Goal: Information Seeking & Learning: Check status

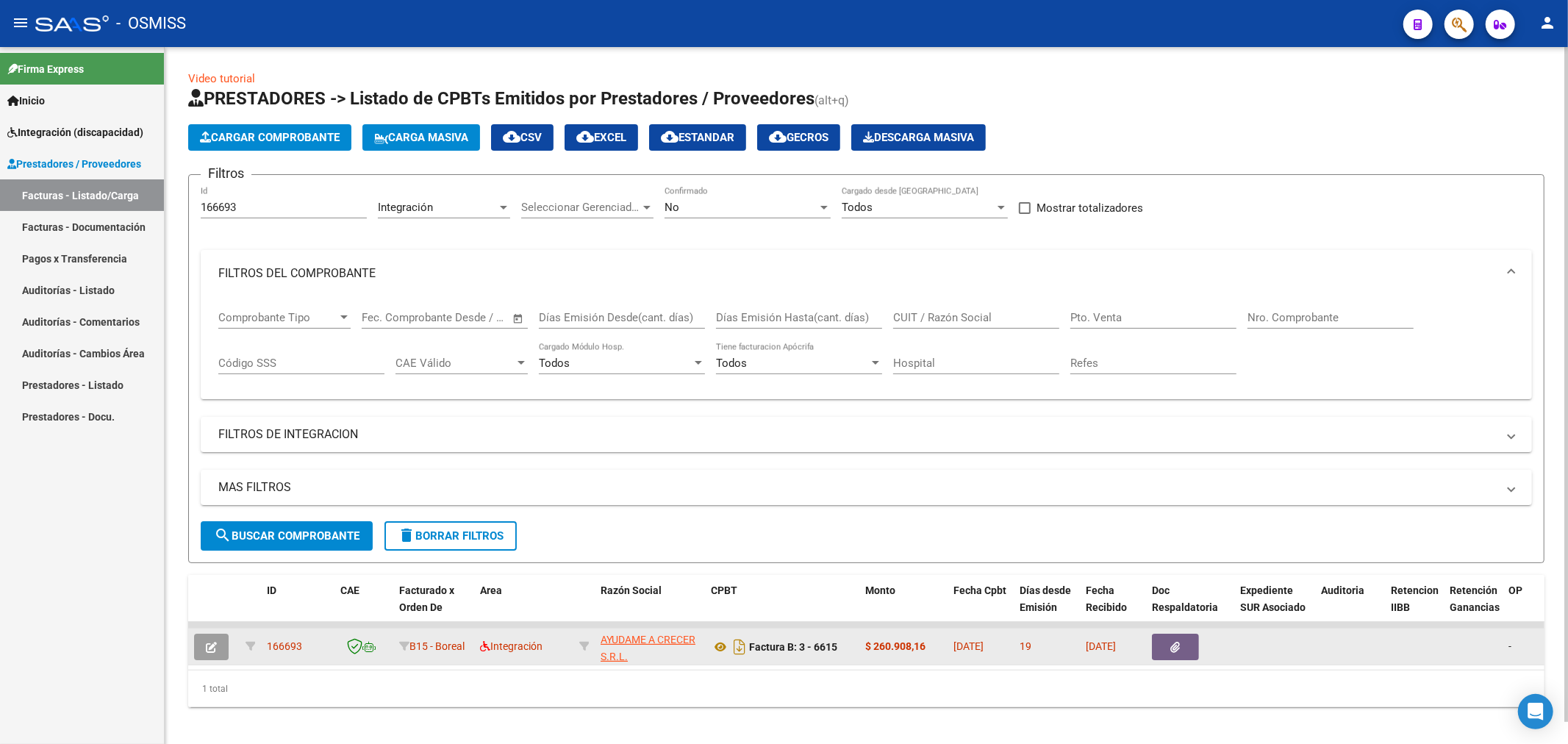
scroll to position [22, 0]
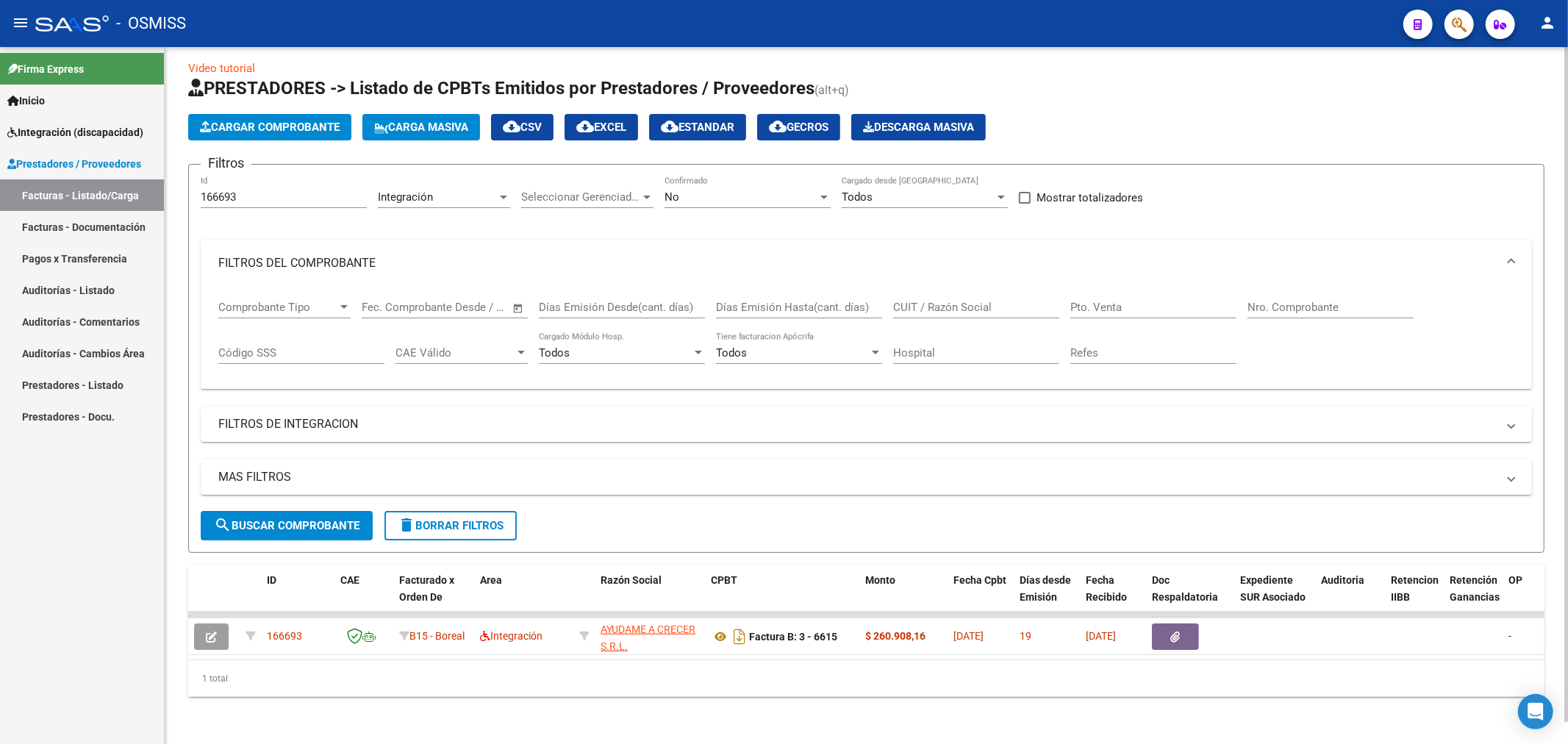
click at [416, 519] on span "delete Borrar Filtros" at bounding box center [450, 525] width 106 height 13
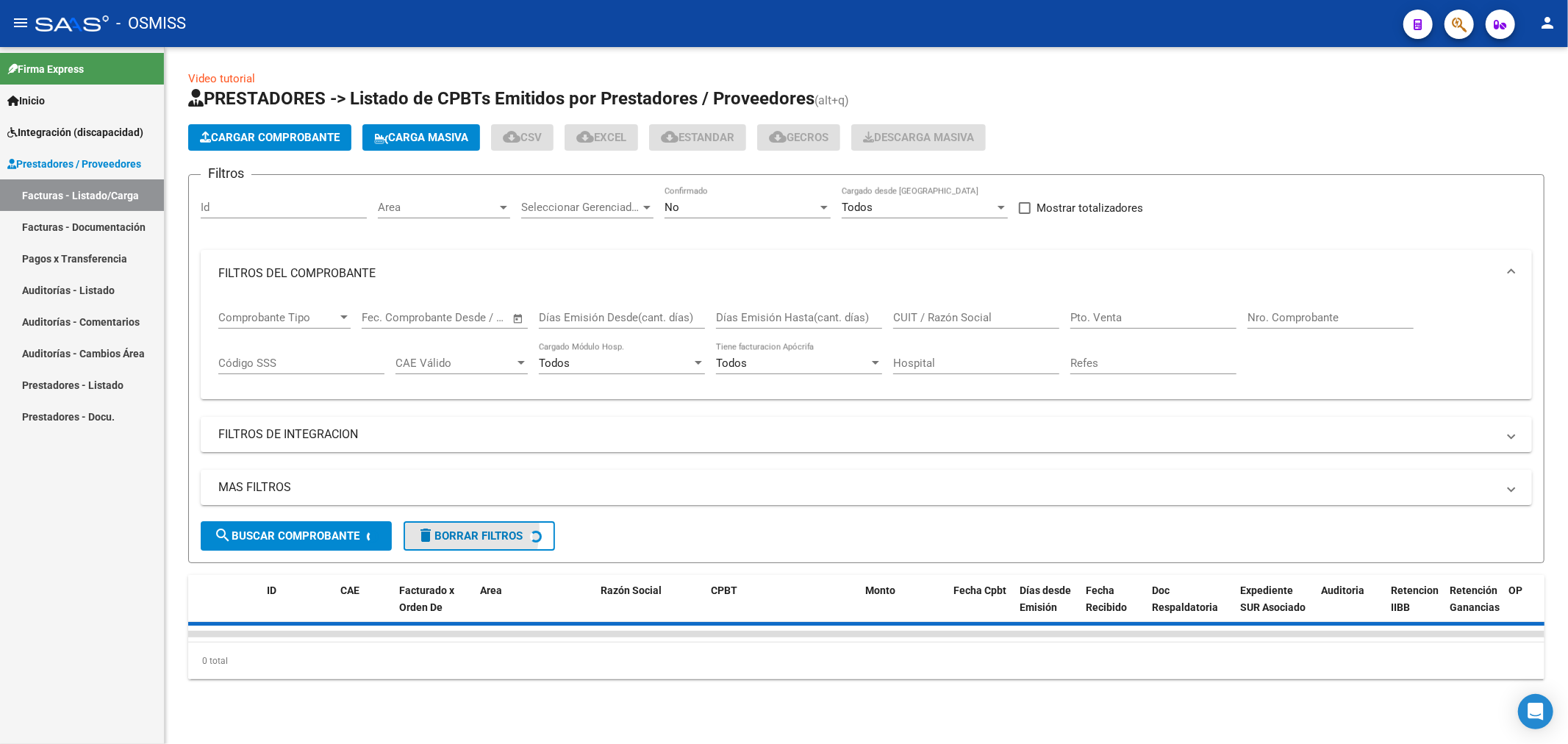
scroll to position [0, 0]
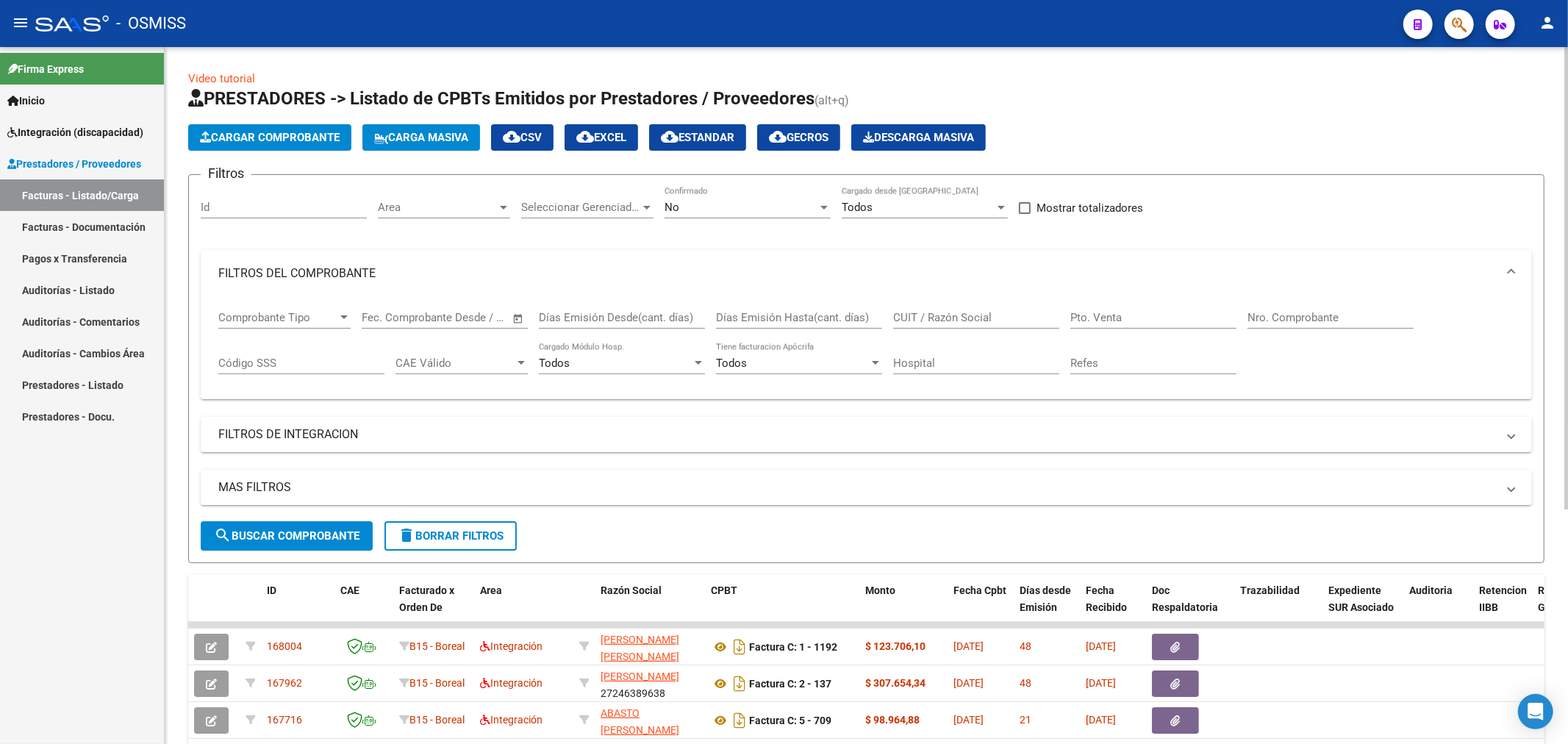
click at [1301, 315] on input "Nro. Comprobante" at bounding box center [1330, 317] width 166 height 13
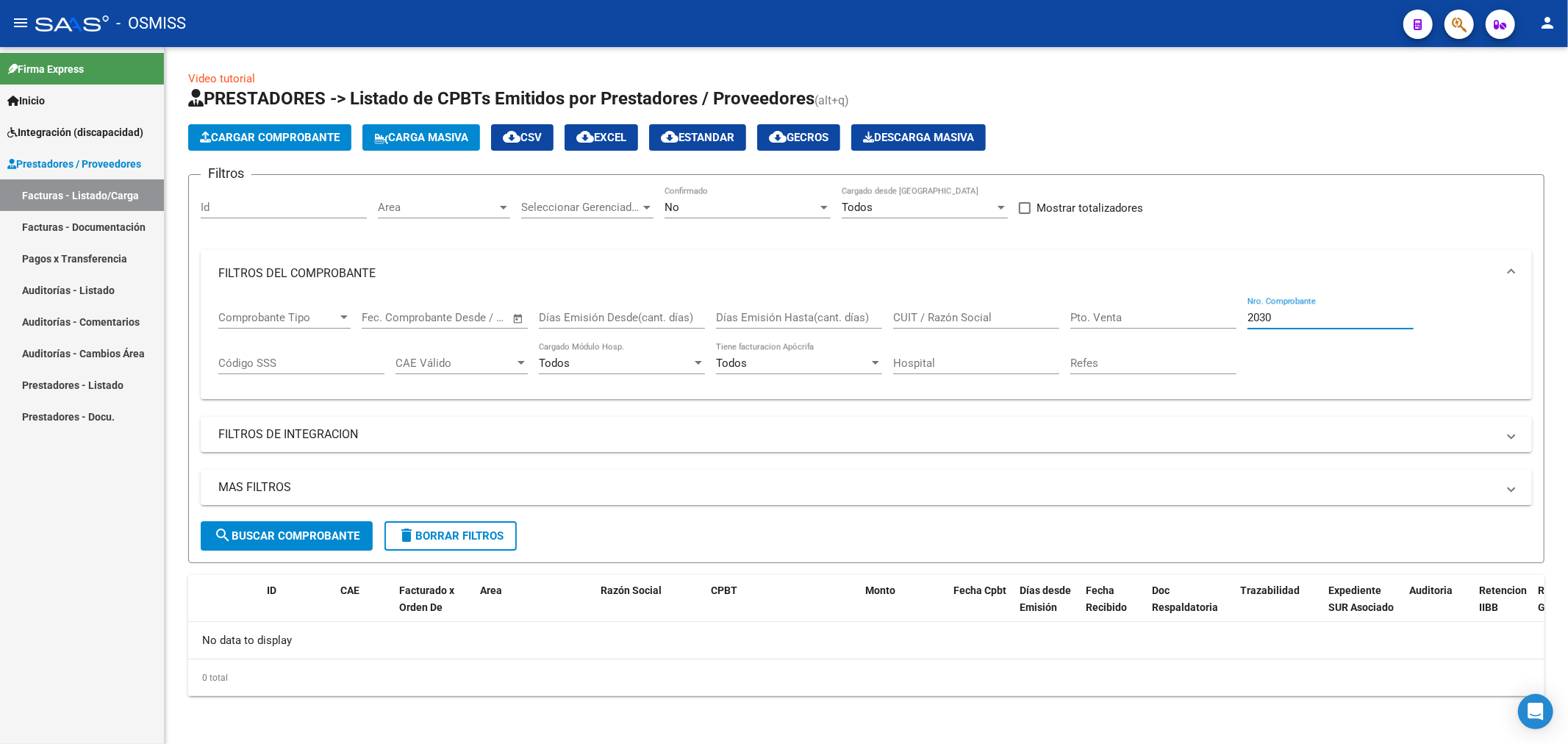
type input "2030"
click at [691, 217] on div "No Confirmado" at bounding box center [747, 202] width 166 height 32
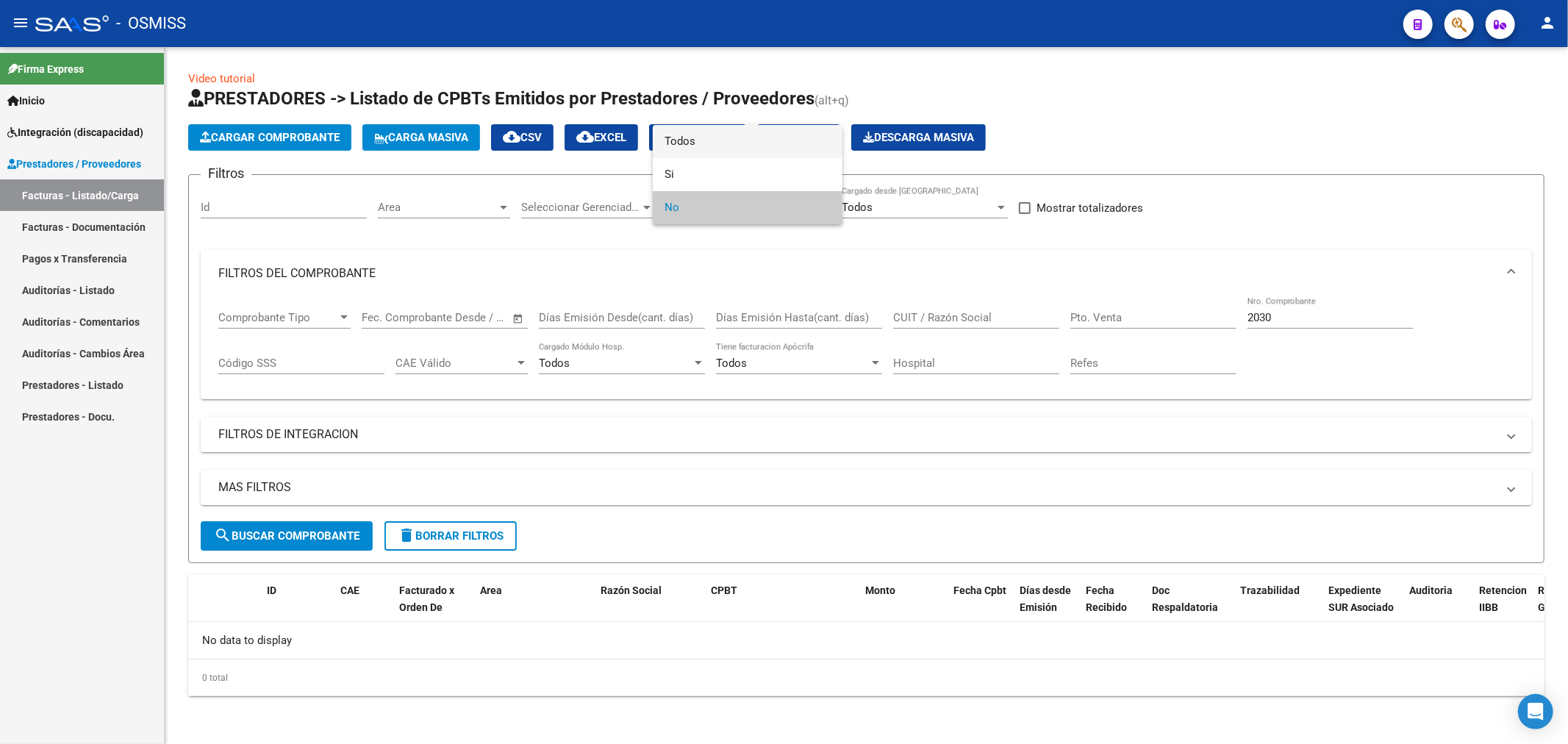
click at [733, 141] on span "Todos" at bounding box center [747, 141] width 166 height 33
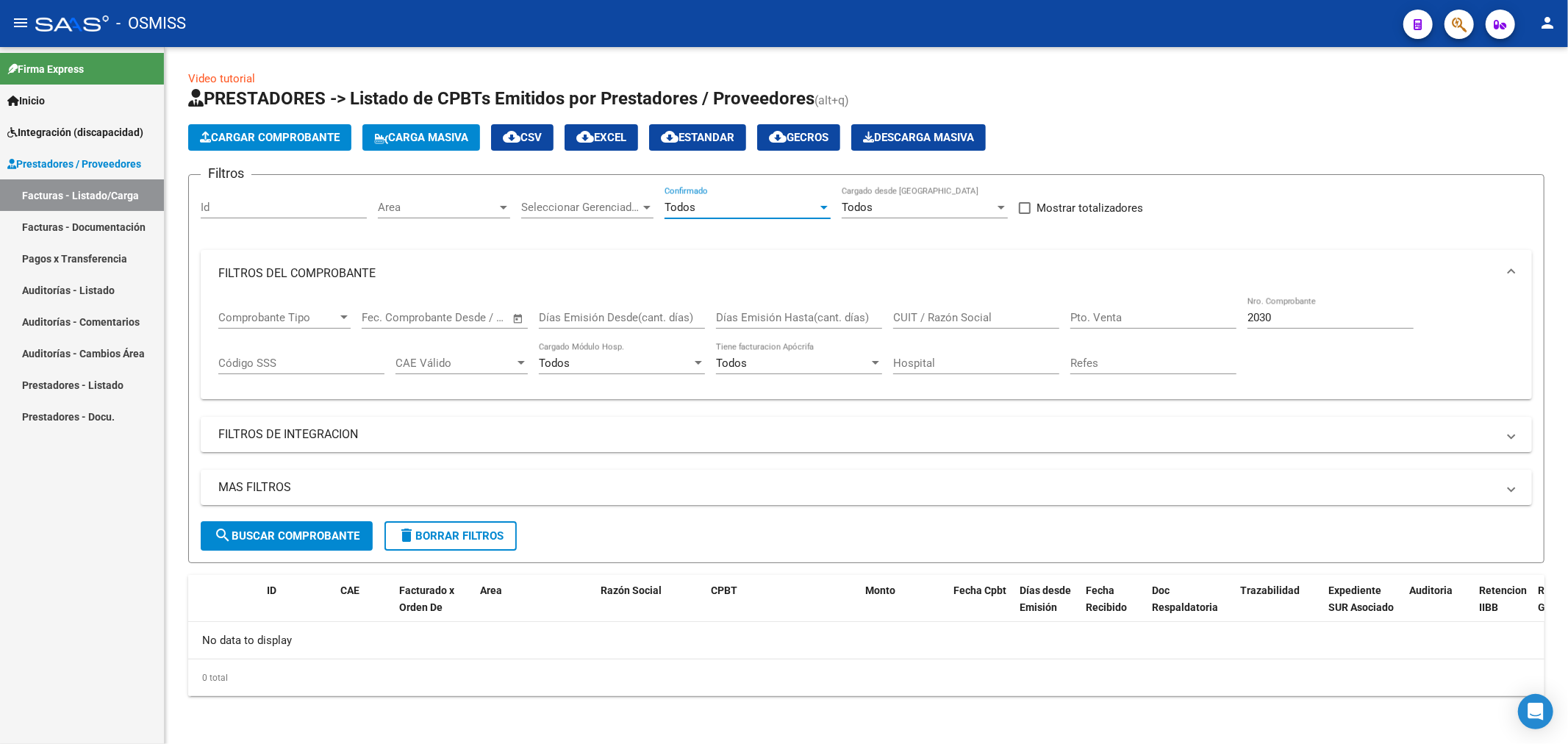
click at [237, 537] on span "search Buscar Comprobante" at bounding box center [287, 536] width 145 height 13
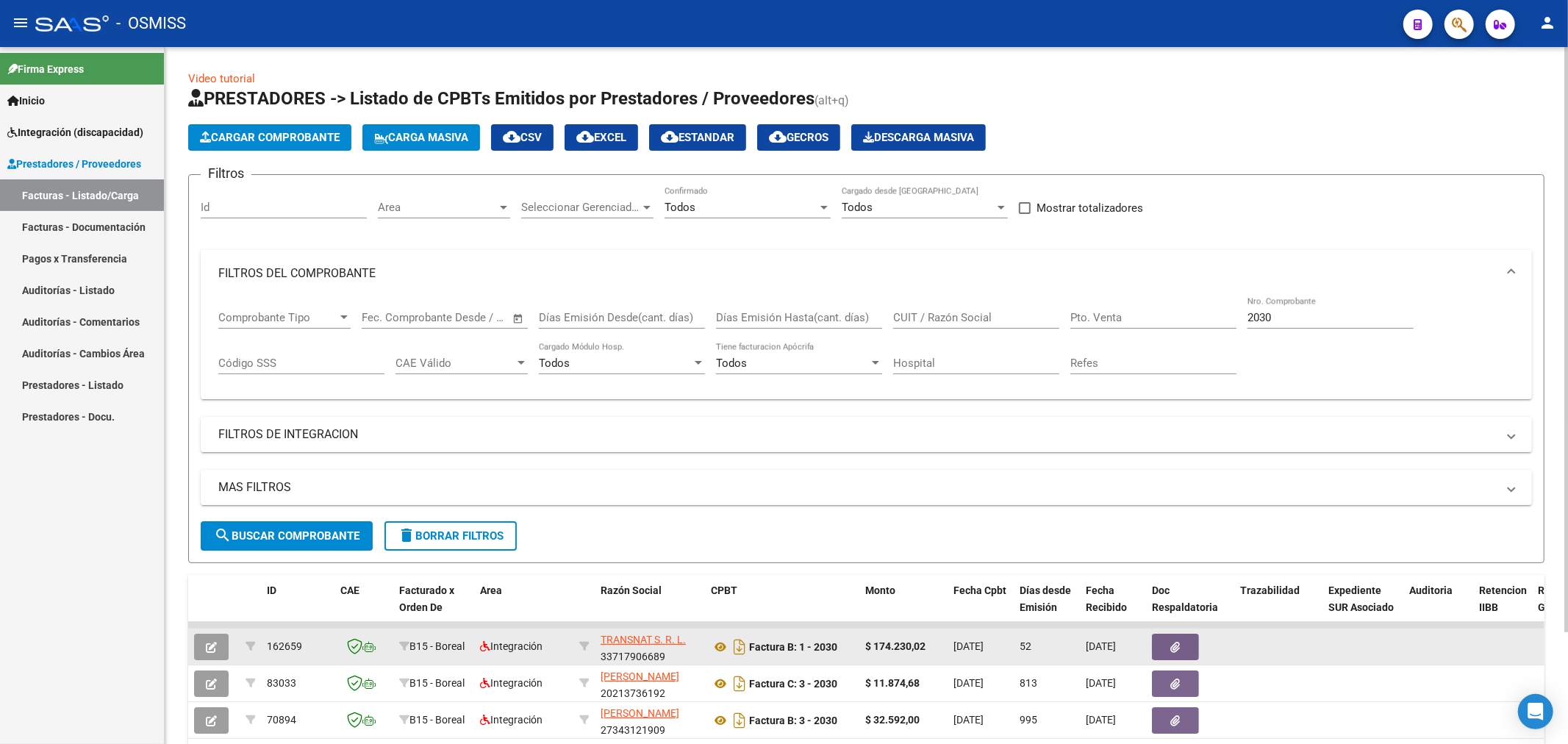
click at [207, 645] on icon "button" at bounding box center [211, 648] width 11 height 11
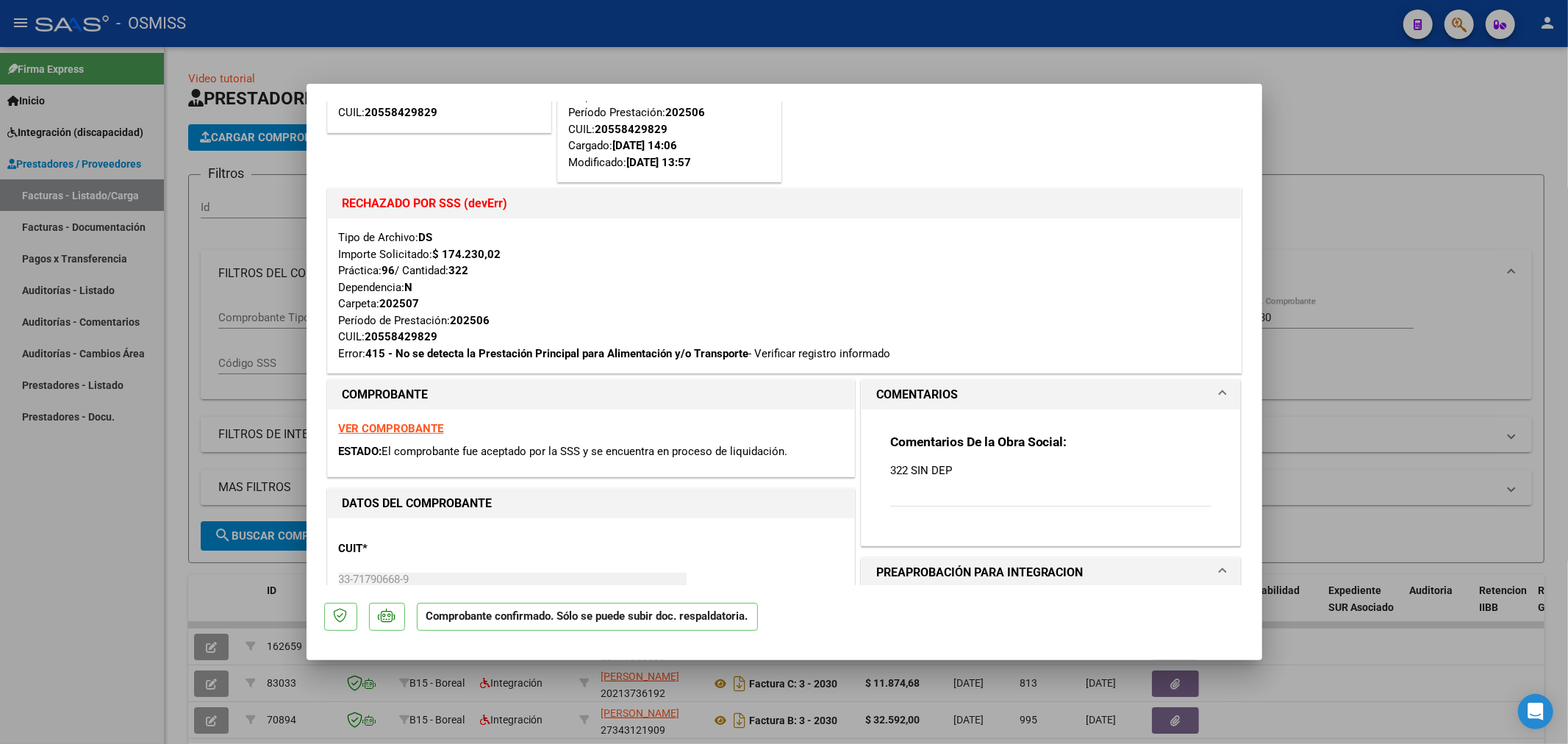
scroll to position [326, 0]
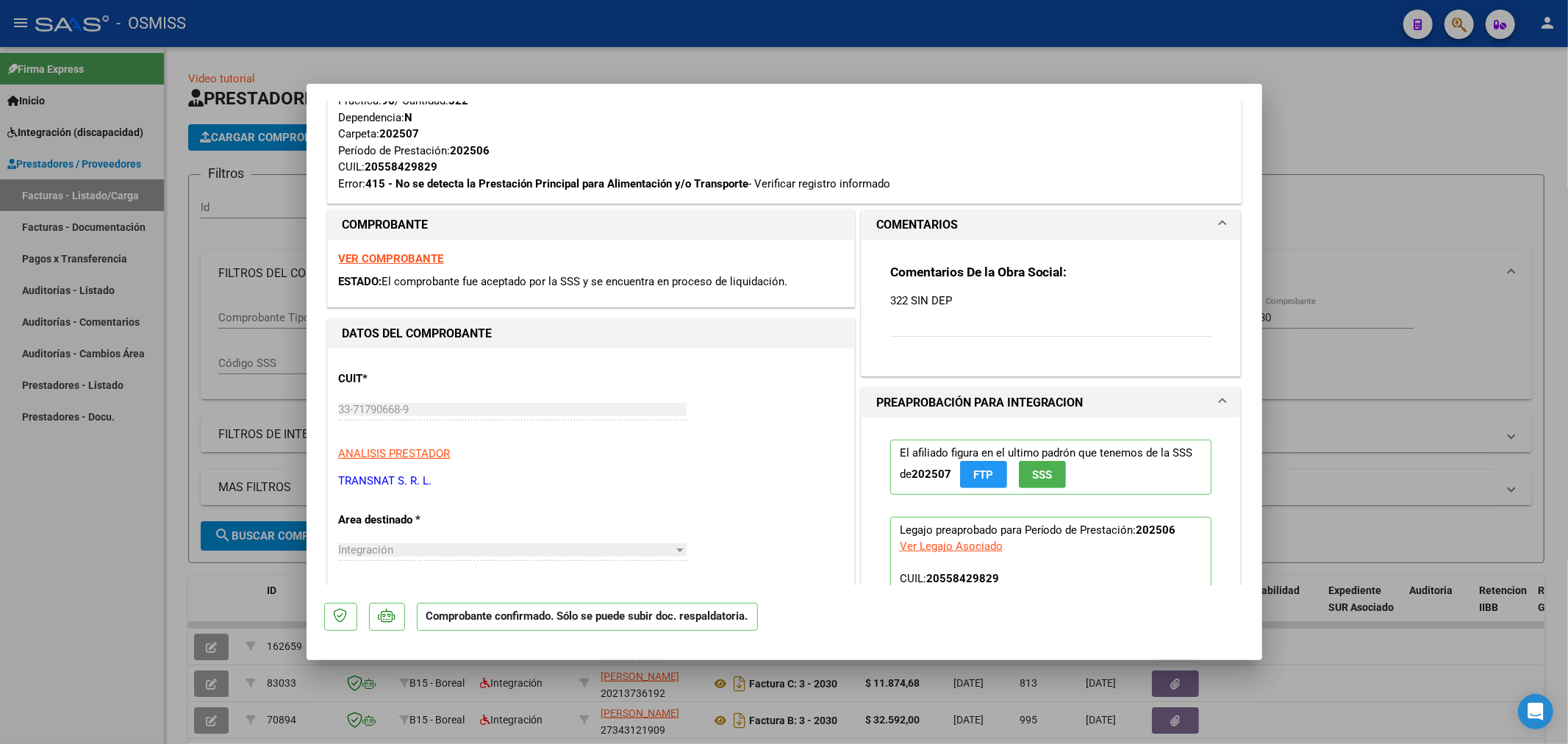
click at [363, 259] on strong "VER COMPROBANTE" at bounding box center [392, 258] width 105 height 13
type input "$ 0,00"
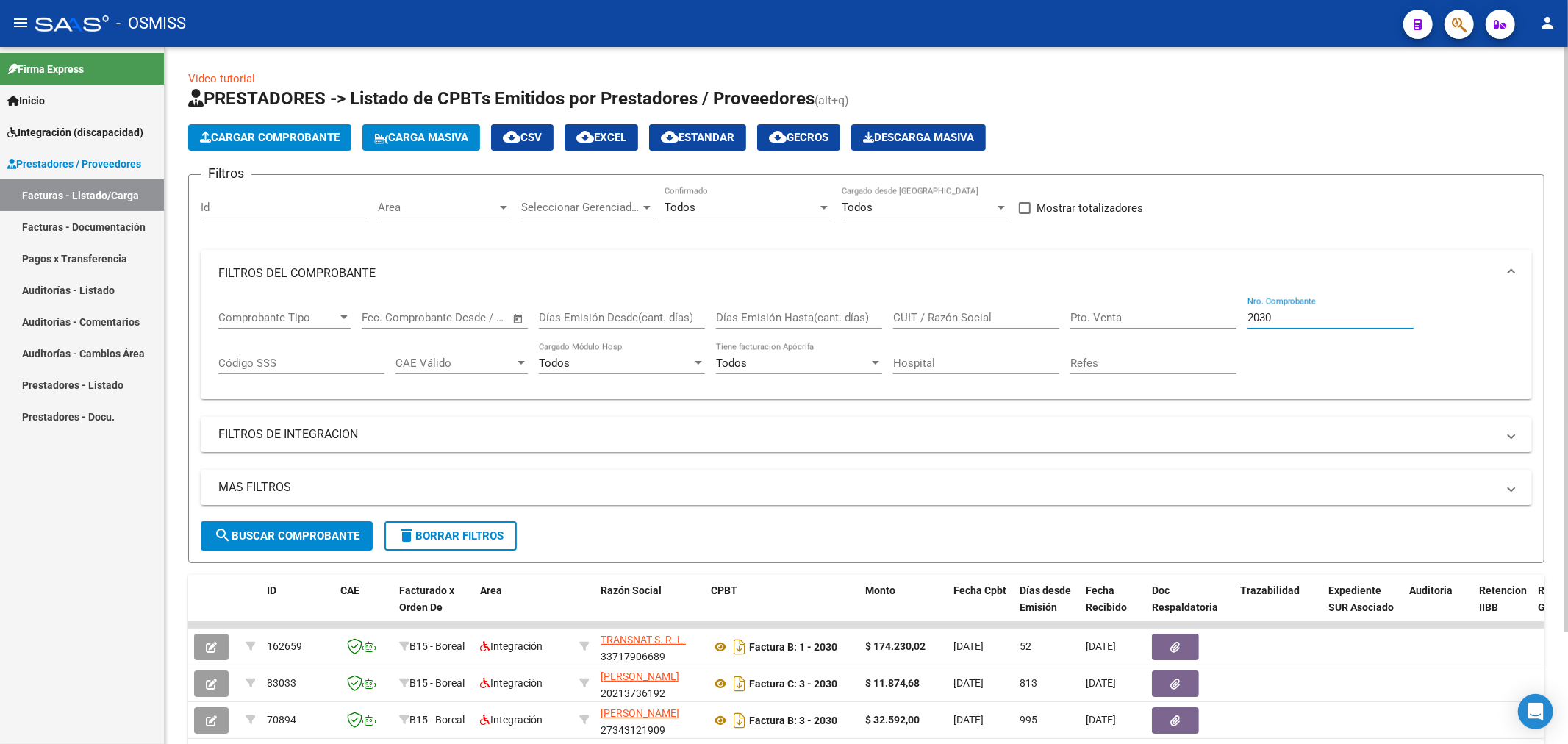
drag, startPoint x: 1121, startPoint y: 343, endPoint x: 1100, endPoint y: 332, distance: 23.7
click at [1114, 340] on div "Comprobante Tipo Comprobante Tipo Fecha inicio – Fecha fin Fec. Comprobante Des…" at bounding box center [867, 343] width 1296 height 91
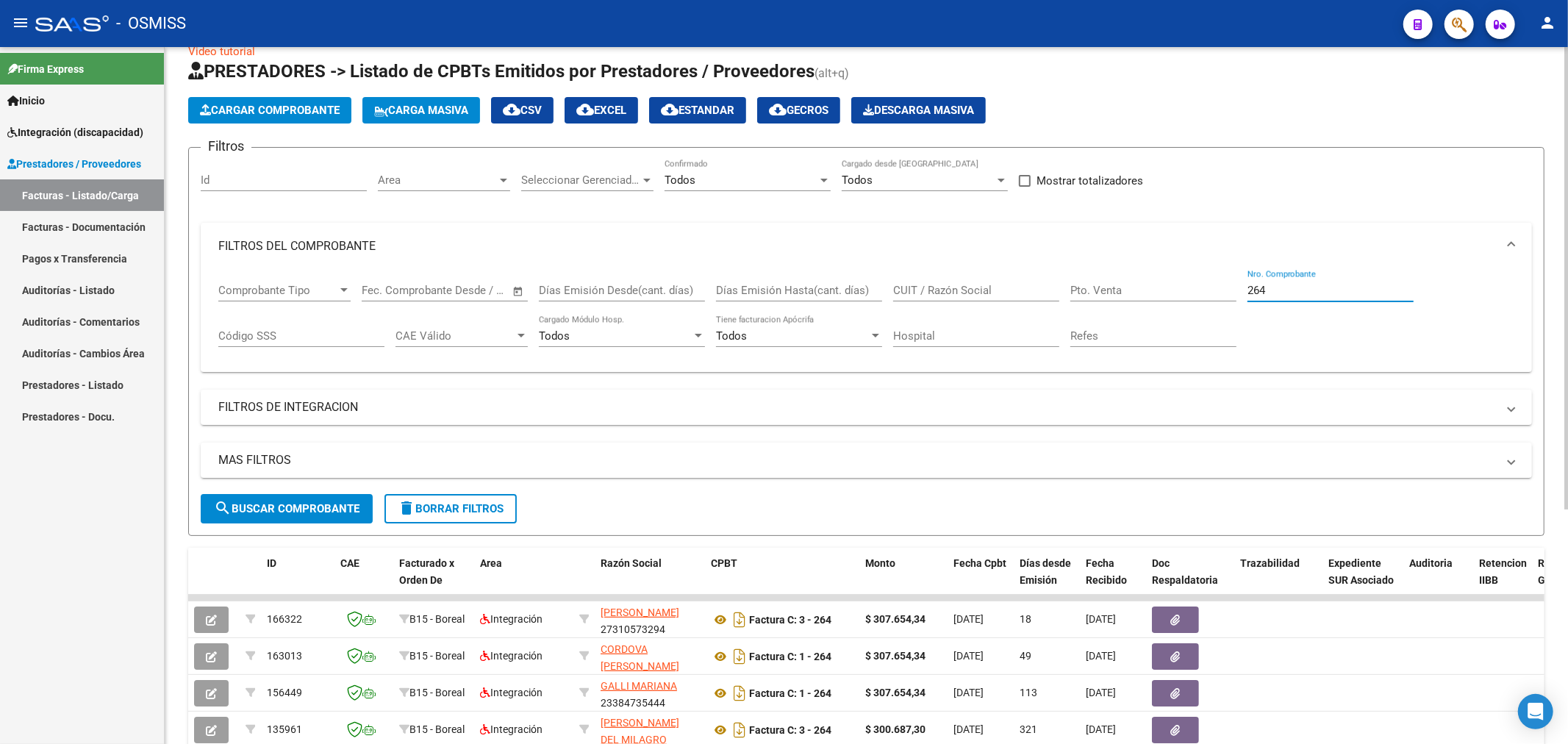
scroll to position [27, 0]
click at [330, 499] on button "search Buscar Comprobante" at bounding box center [287, 510] width 172 height 29
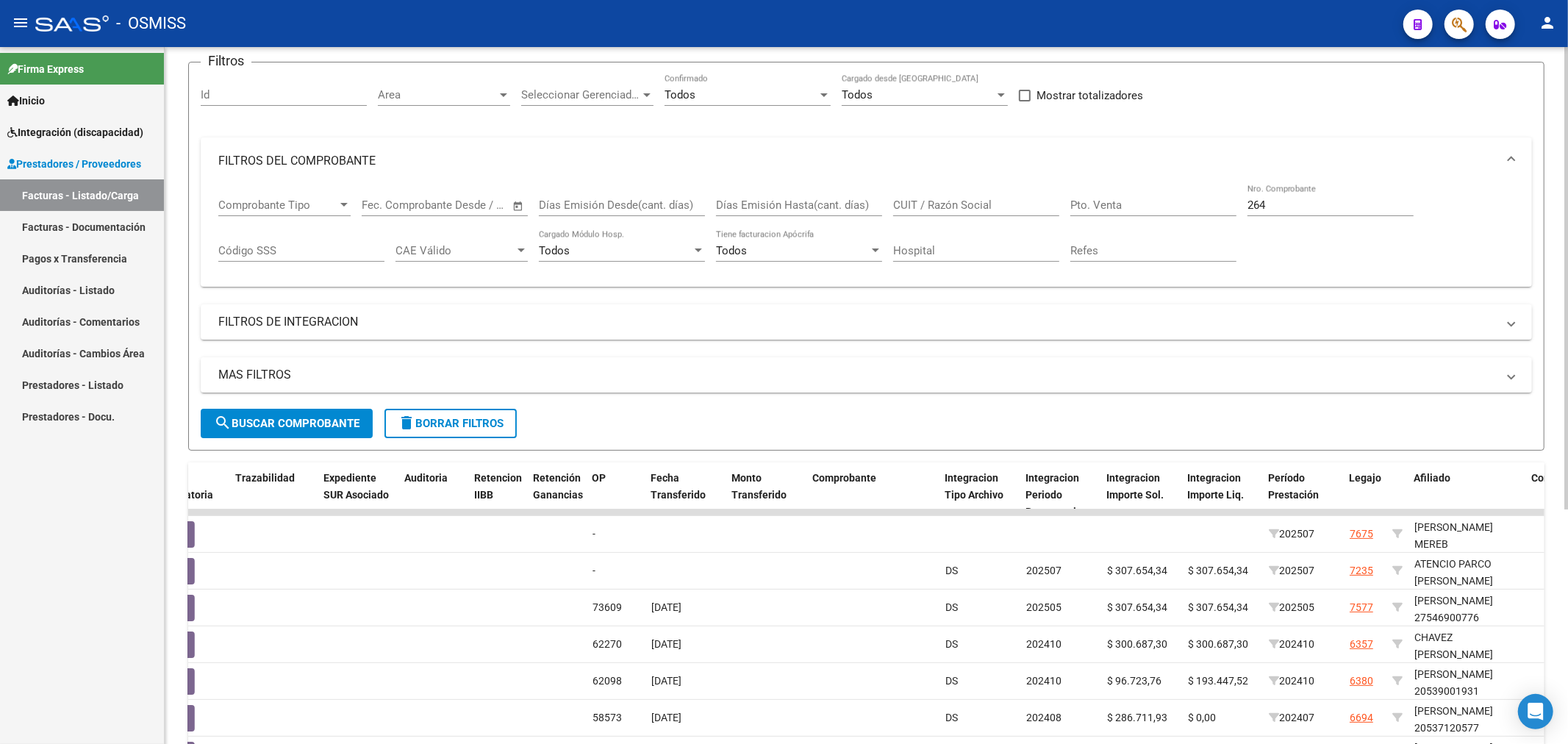
scroll to position [108, 0]
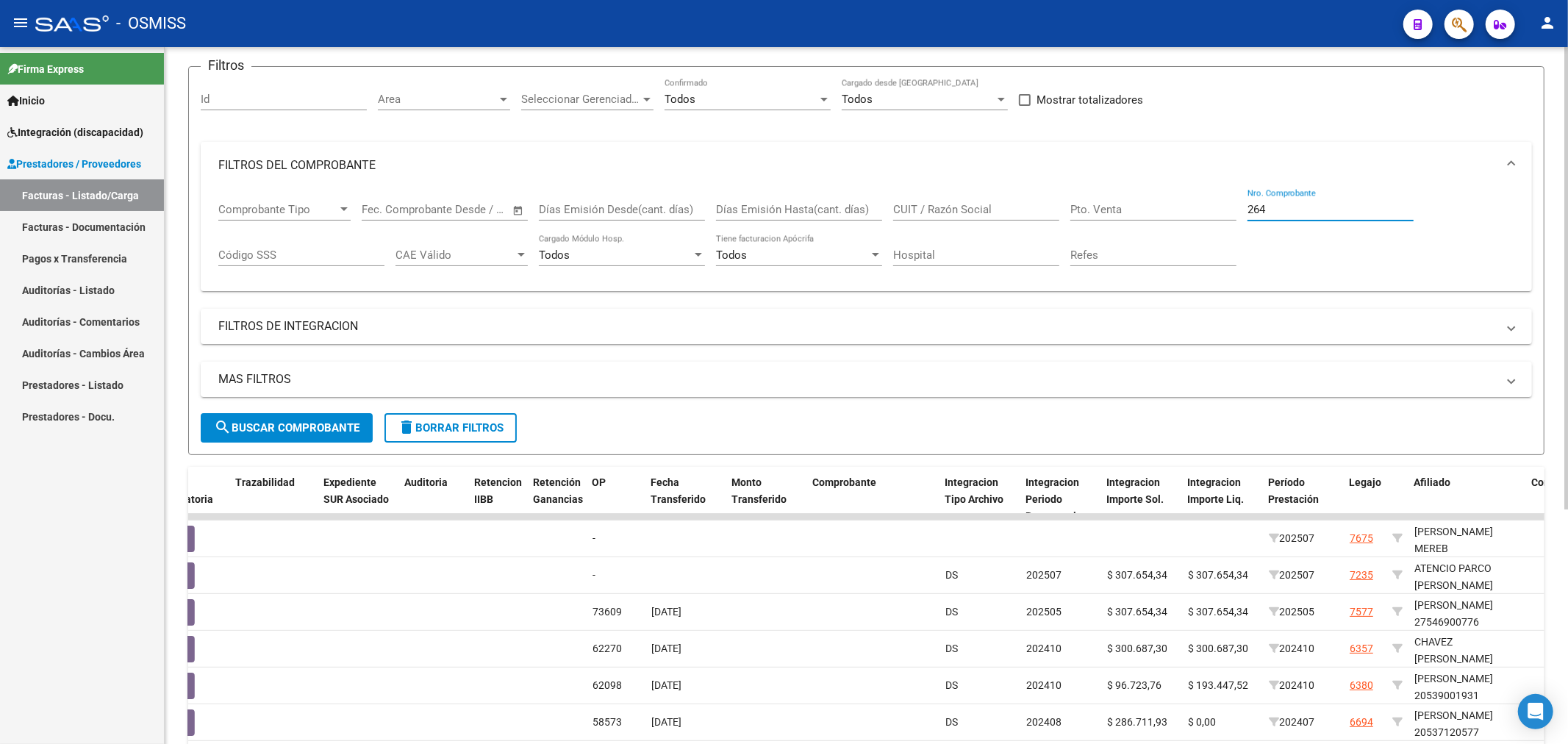
drag, startPoint x: 1296, startPoint y: 208, endPoint x: 1034, endPoint y: 250, distance: 265.3
click at [1034, 250] on div "Comprobante Tipo Comprobante Tipo Fecha inicio – Fecha fin Fec. Comprobante Des…" at bounding box center [867, 234] width 1296 height 91
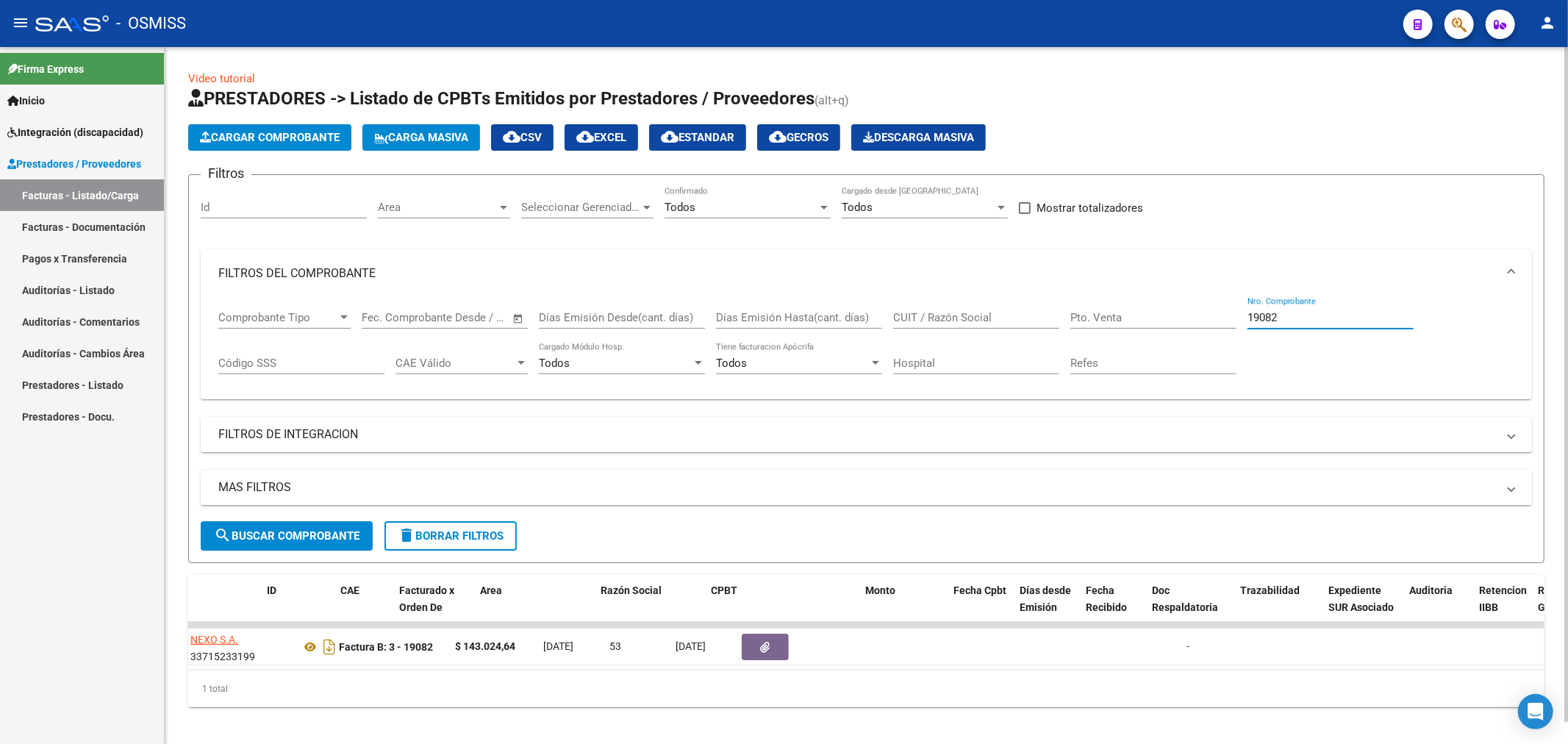
scroll to position [0, 0]
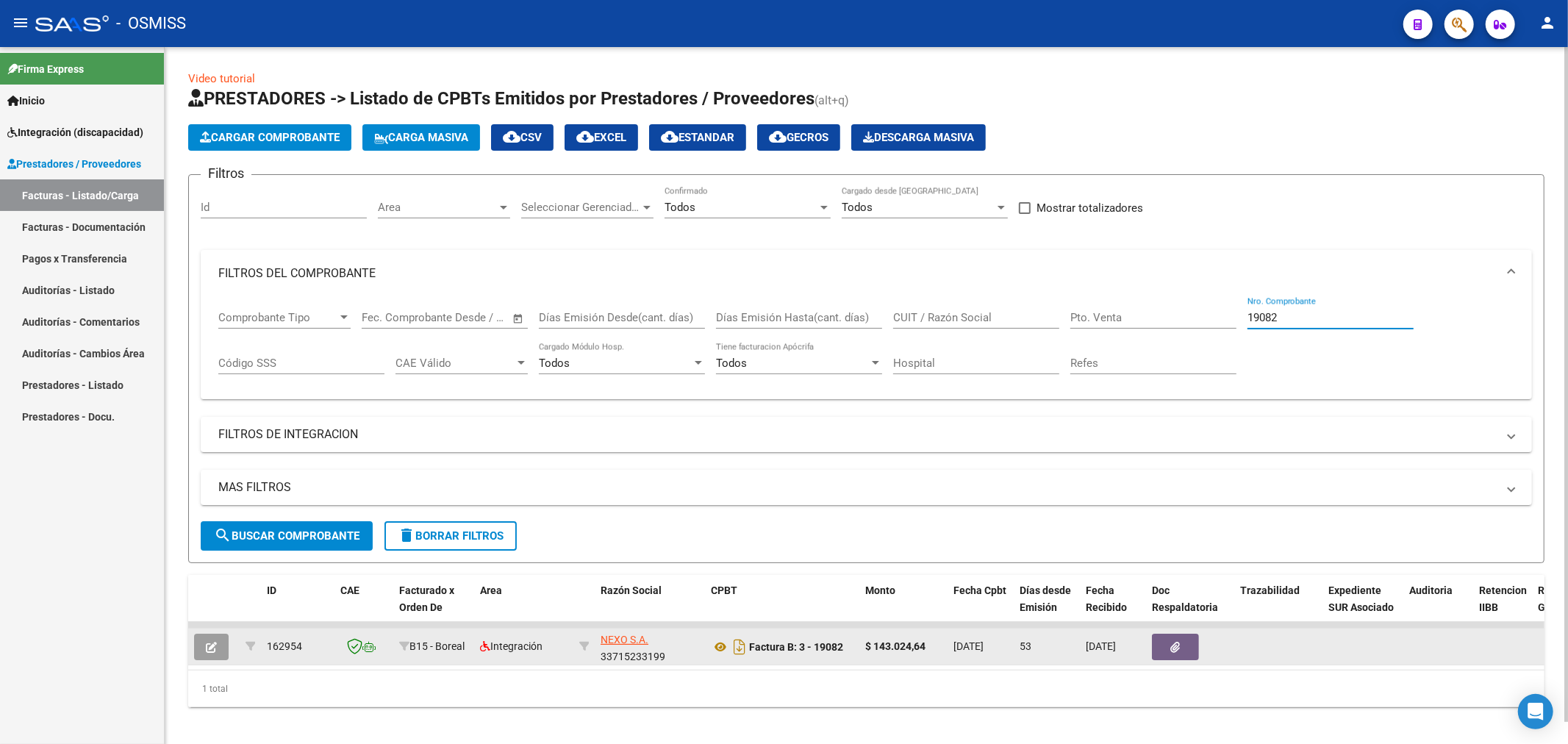
type input "19082"
click at [206, 651] on icon "button" at bounding box center [211, 648] width 11 height 11
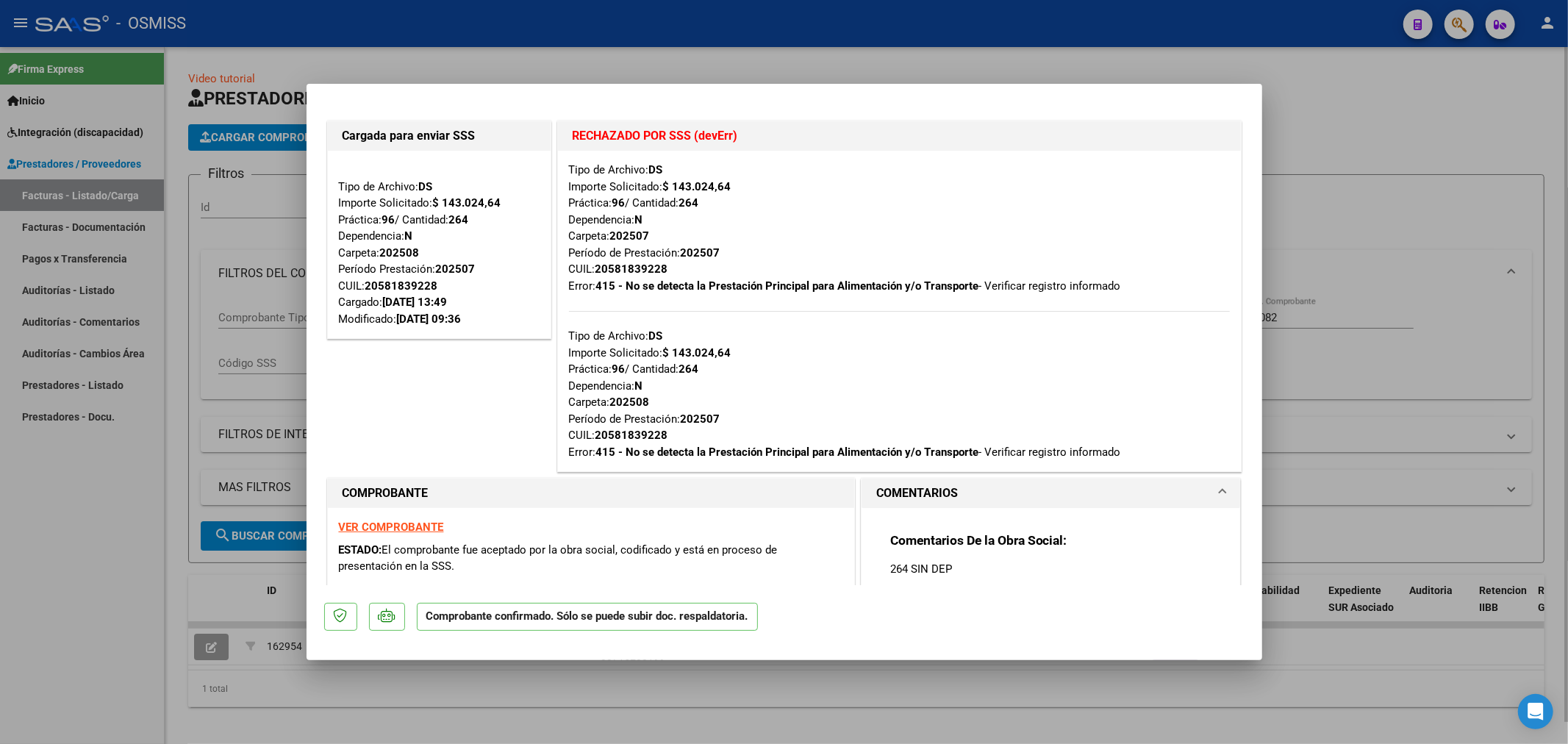
type input "$ 0,00"
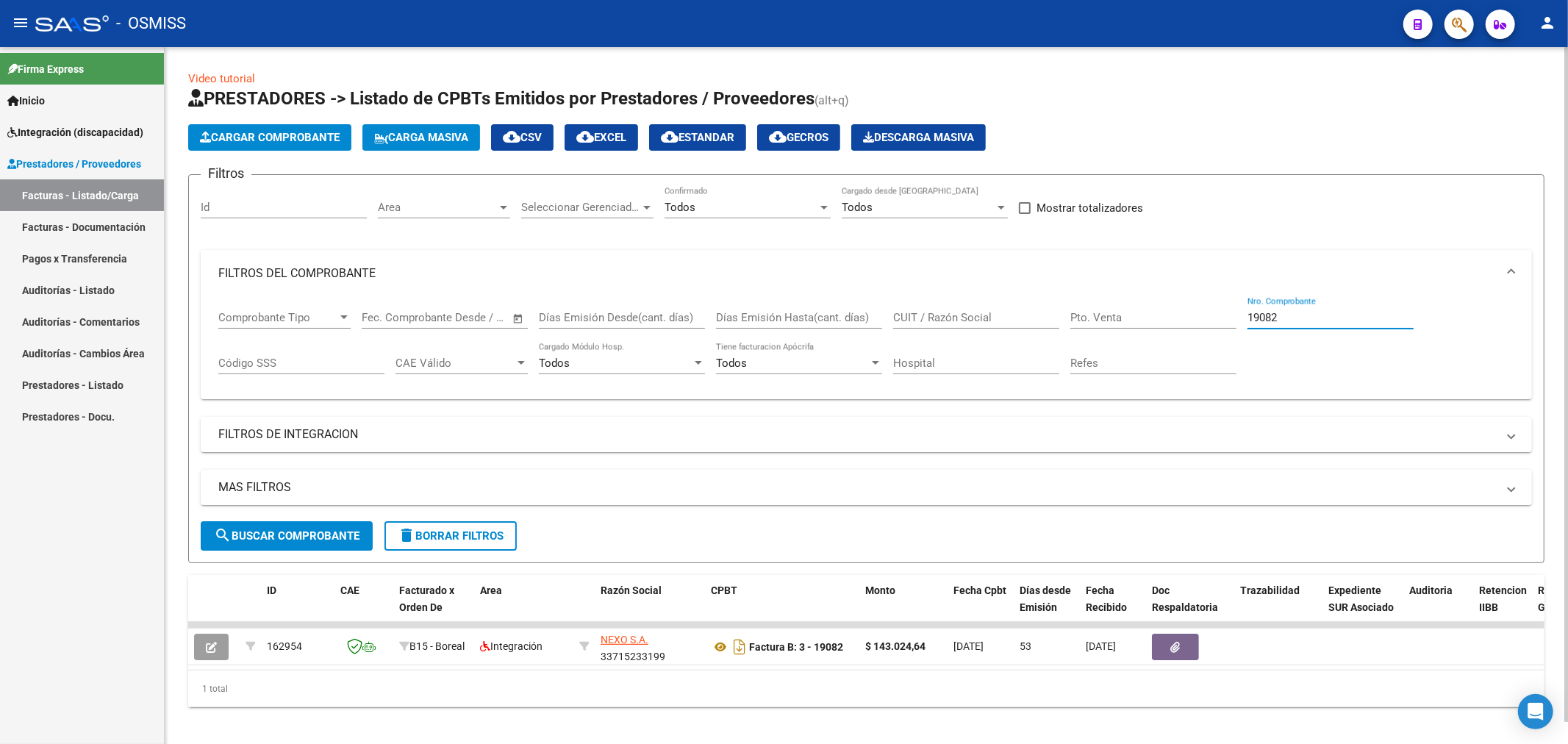
drag, startPoint x: 1299, startPoint y: 315, endPoint x: 1149, endPoint y: 333, distance: 151.1
click at [1151, 341] on div "Comprobante Tipo Comprobante Tipo Fecha inicio – Fecha fin Fec. Comprobante Des…" at bounding box center [867, 343] width 1296 height 91
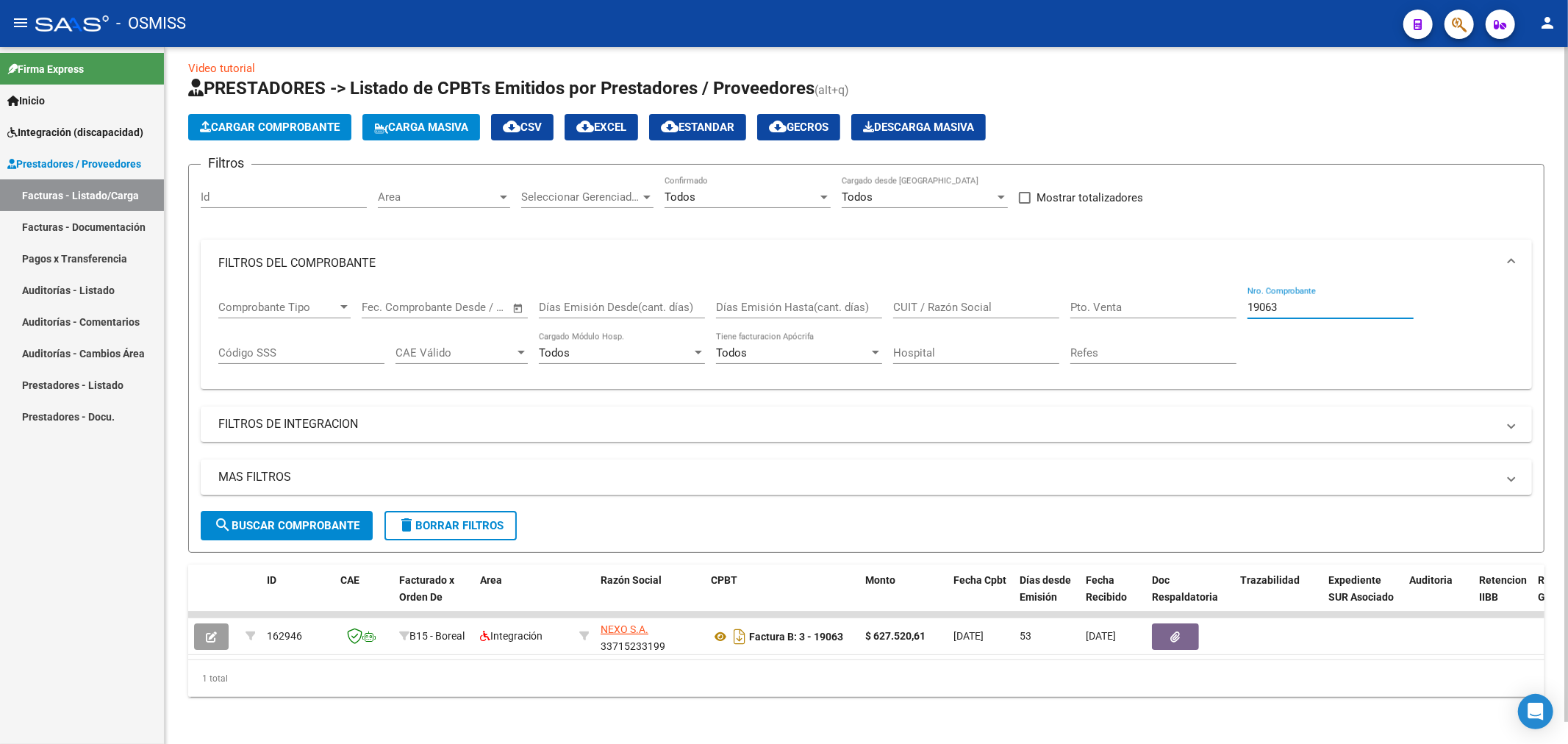
scroll to position [22, 0]
type input "19063"
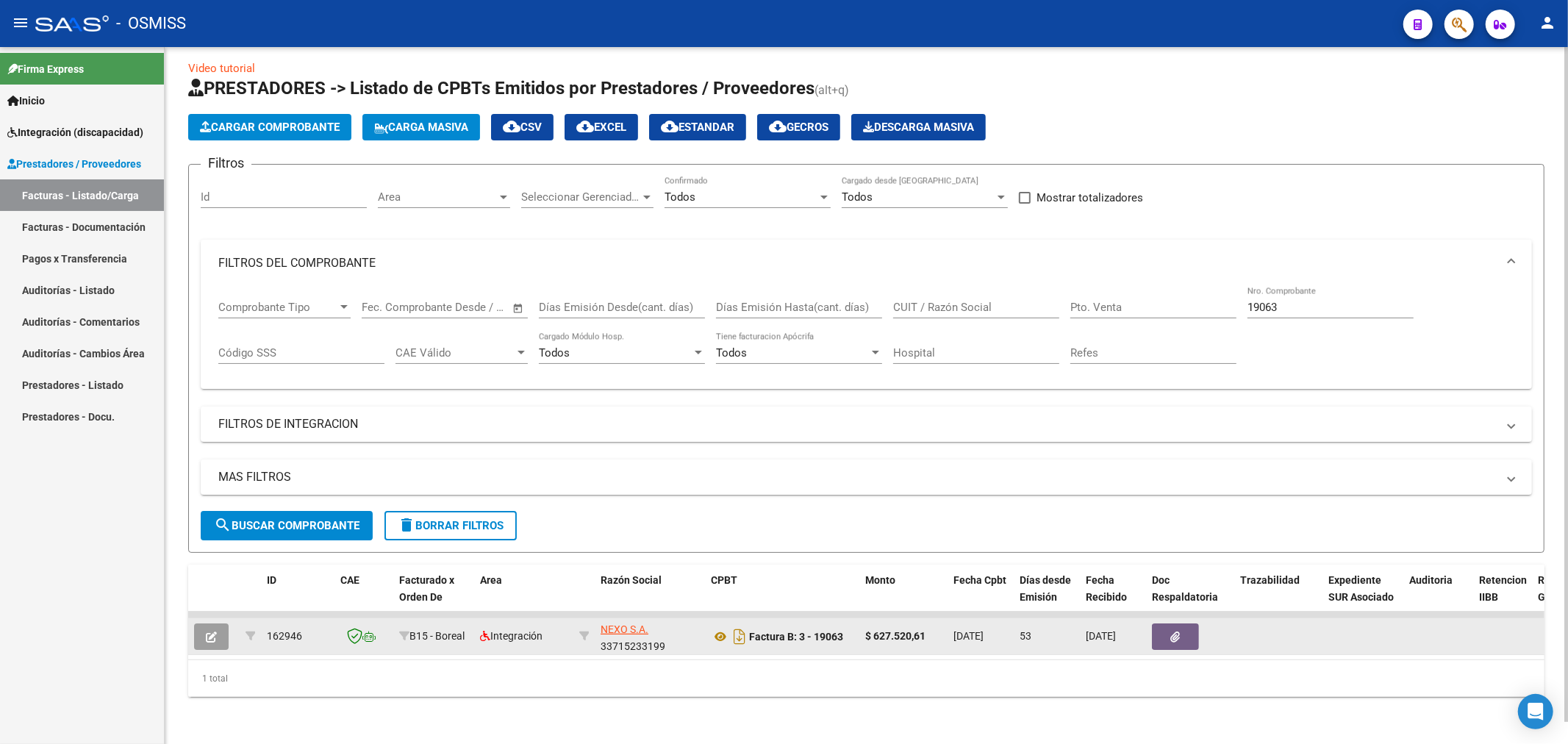
click at [207, 632] on icon "button" at bounding box center [211, 637] width 11 height 11
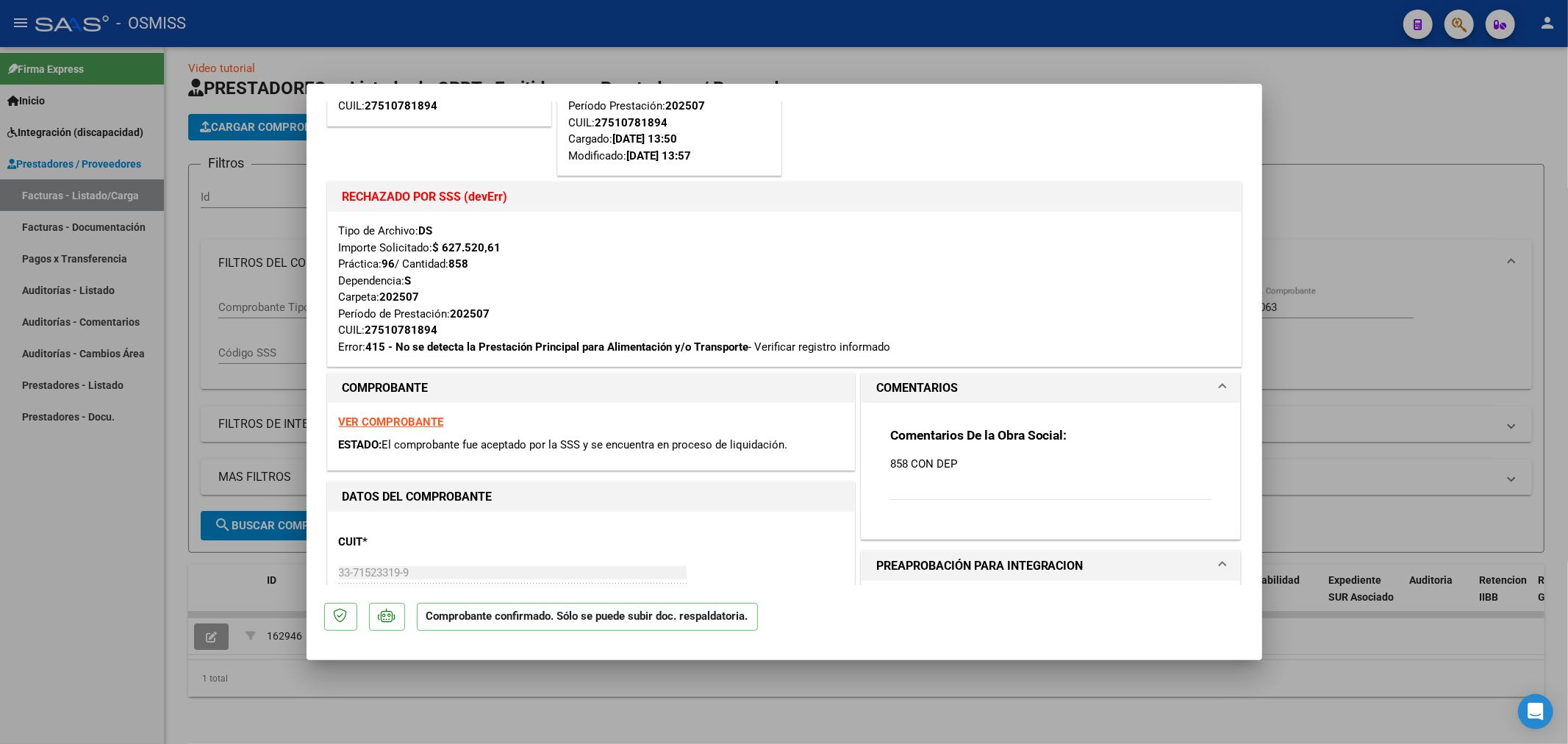
scroll to position [0, 0]
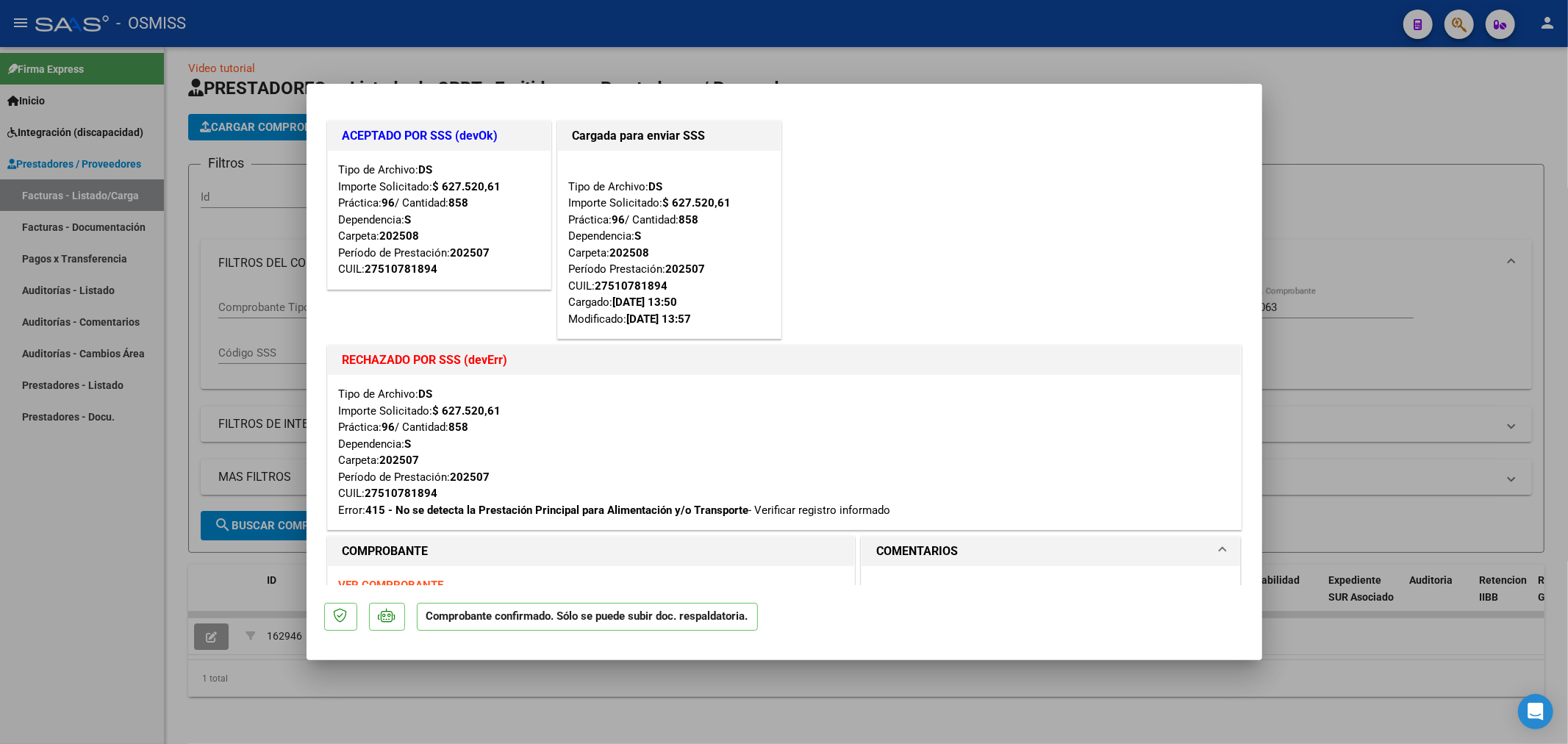
click at [1468, 248] on div at bounding box center [784, 372] width 1568 height 744
type input "$ 0,00"
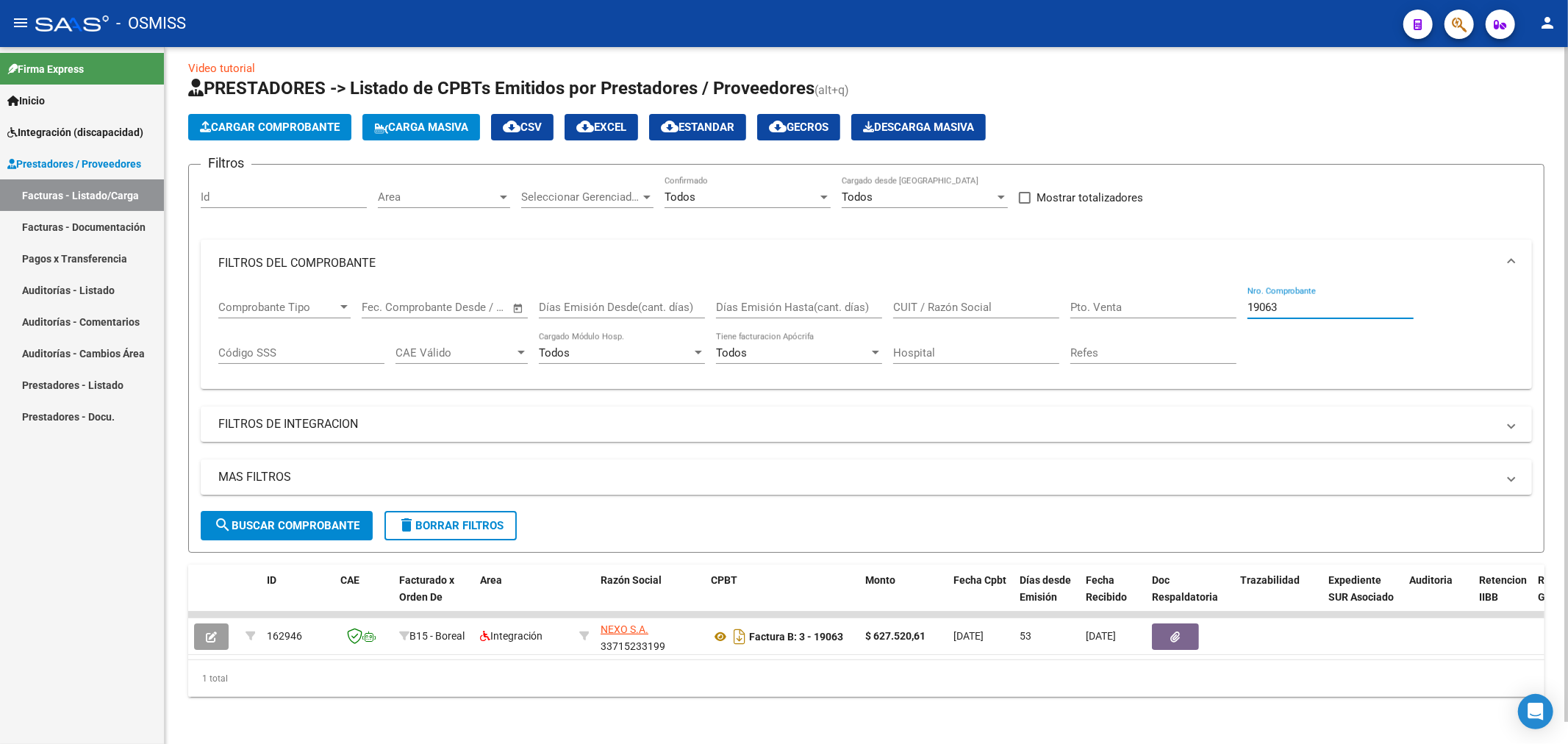
drag, startPoint x: 1310, startPoint y: 296, endPoint x: 1111, endPoint y: 326, distance: 201.2
click at [1111, 326] on div "Comprobante Tipo Comprobante Tipo Fecha inicio – Fecha fin Fec. Comprobante Des…" at bounding box center [867, 332] width 1296 height 91
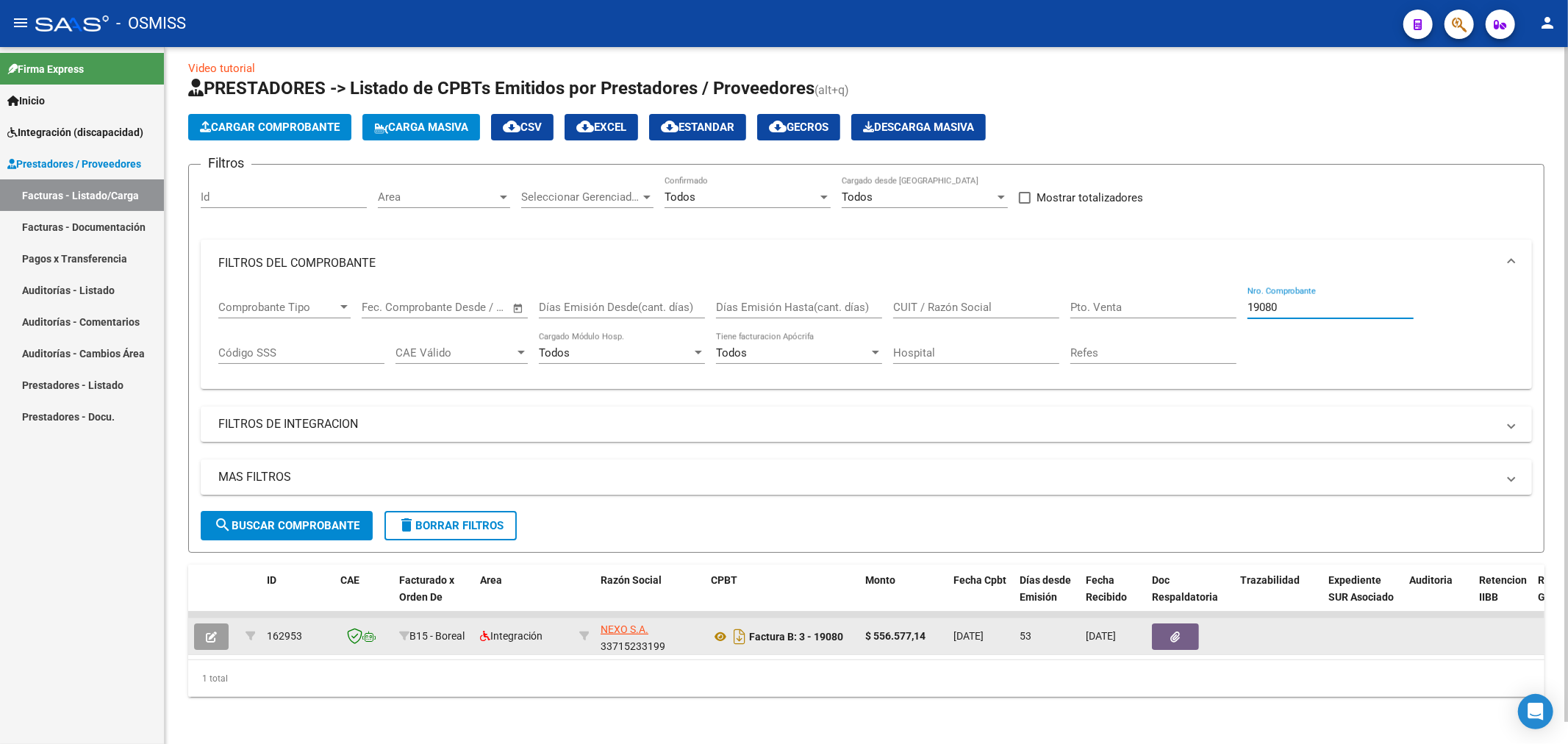
type input "19080"
click at [207, 632] on icon "button" at bounding box center [211, 637] width 11 height 11
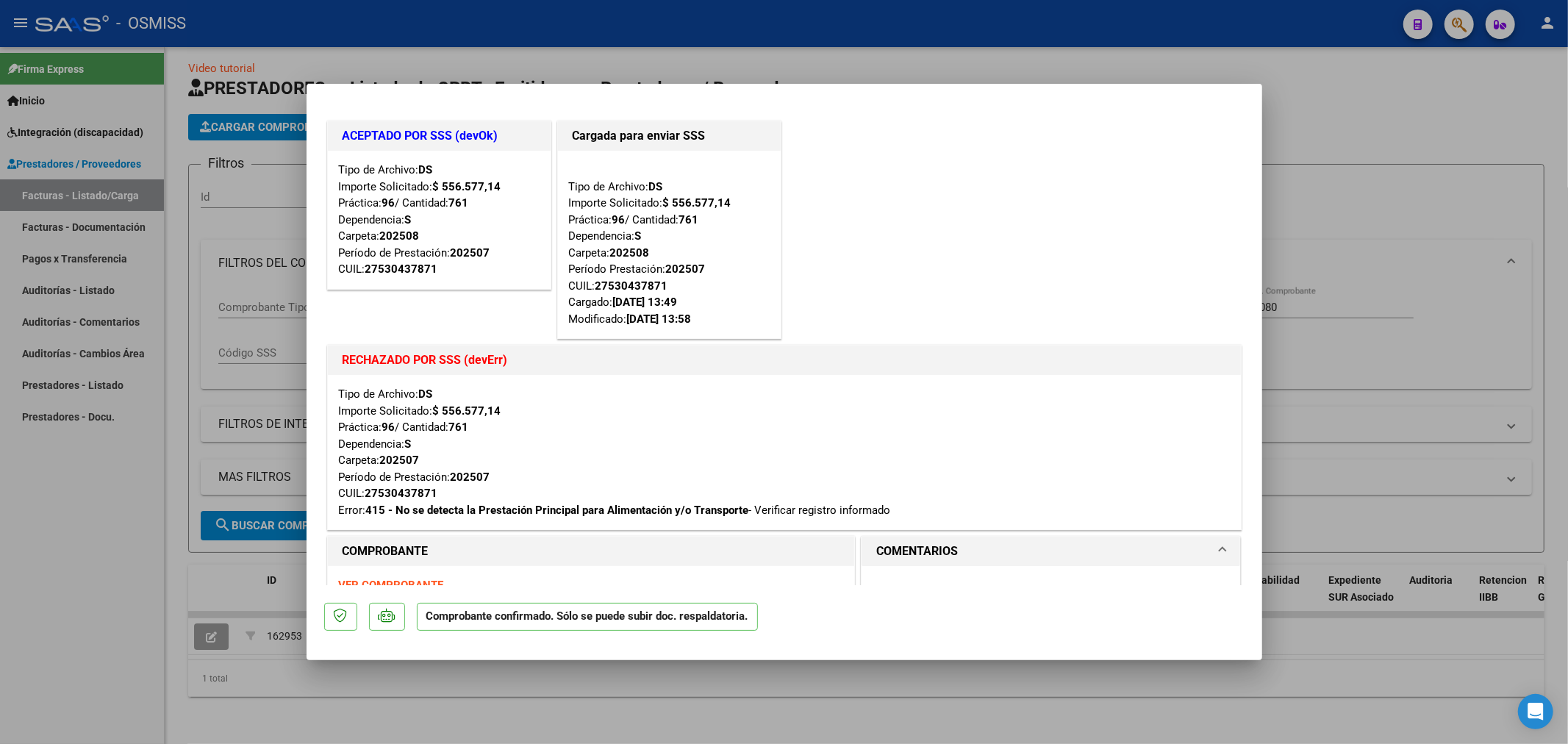
type input "$ 0,00"
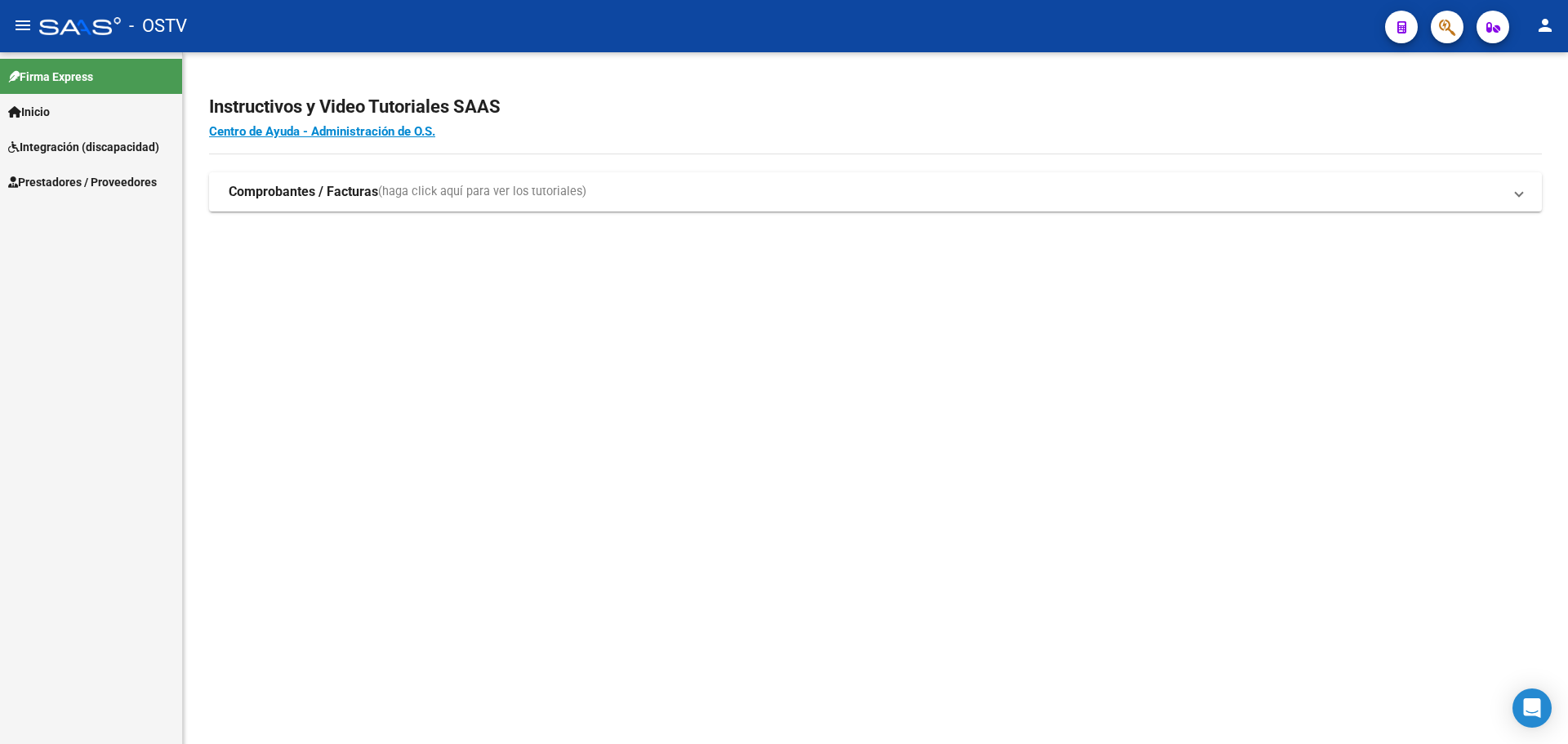
click at [66, 176] on span "Prestadores / Proveedores" at bounding box center [82, 182] width 148 height 18
click at [71, 215] on link "Facturas - Listado/Carga" at bounding box center [91, 216] width 182 height 35
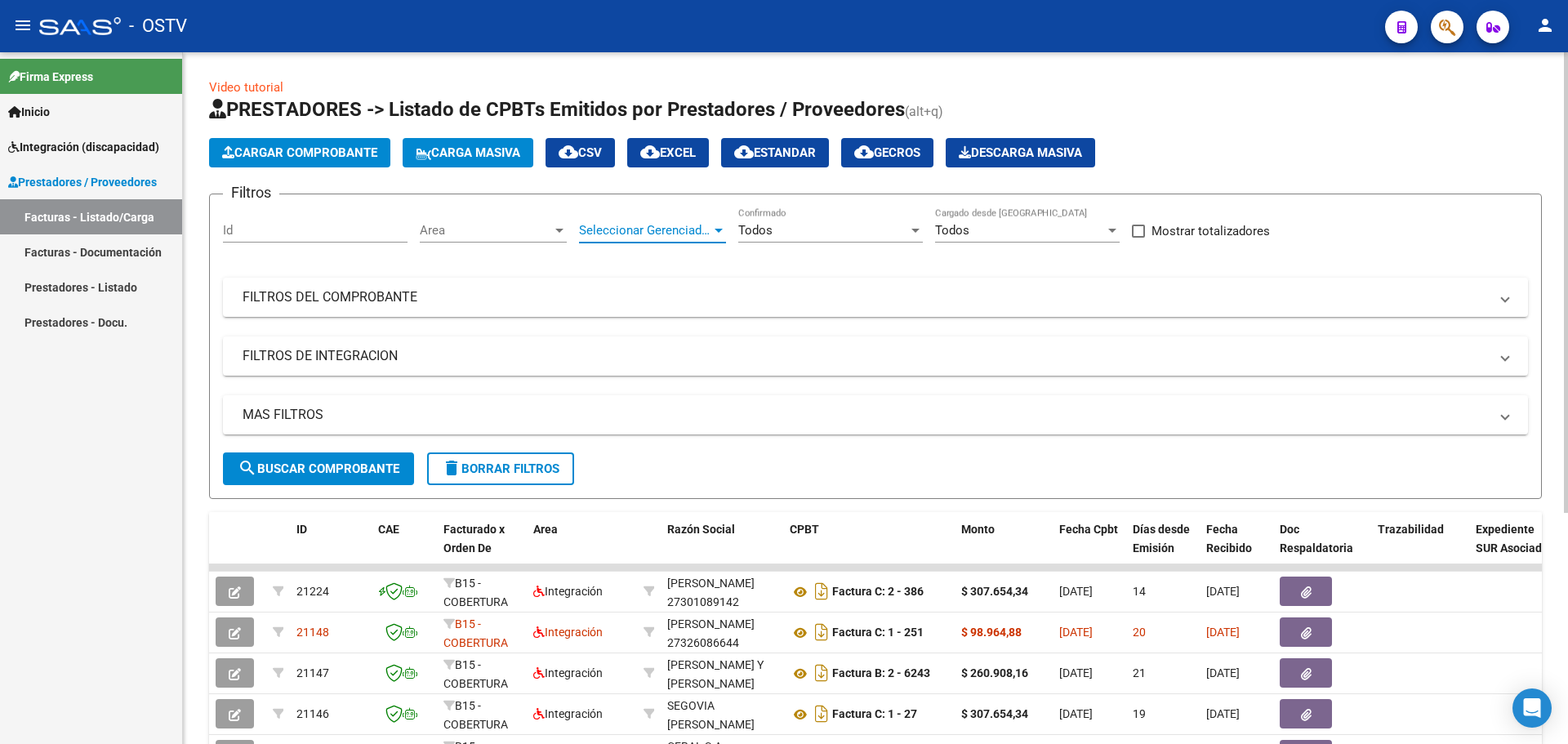
click at [702, 230] on span "Seleccionar Gerenciador" at bounding box center [644, 230] width 132 height 14
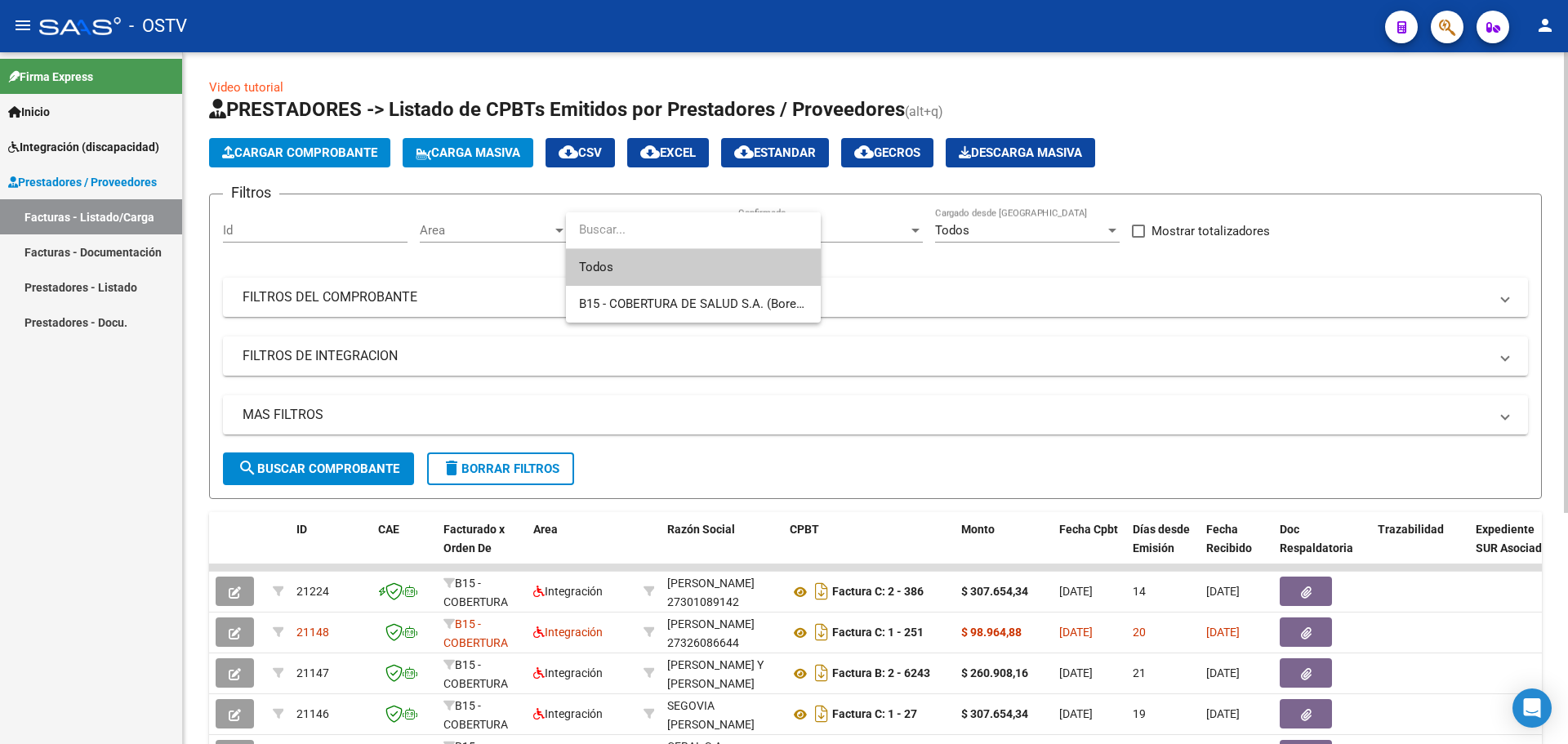
drag, startPoint x: 461, startPoint y: 215, endPoint x: 463, endPoint y: 224, distance: 9.2
click at [463, 218] on div at bounding box center [784, 372] width 1568 height 744
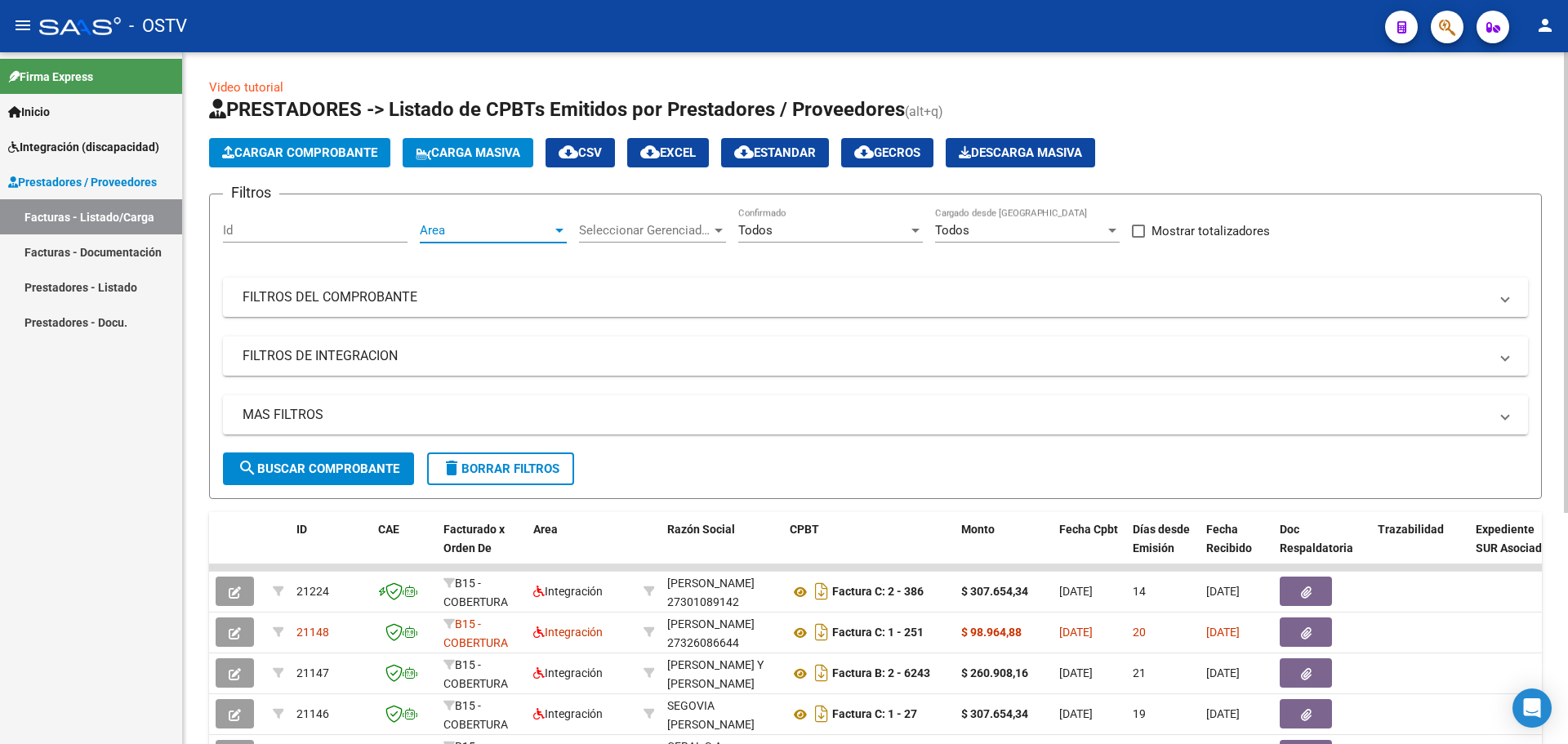
click at [464, 229] on span "Area" at bounding box center [486, 230] width 132 height 14
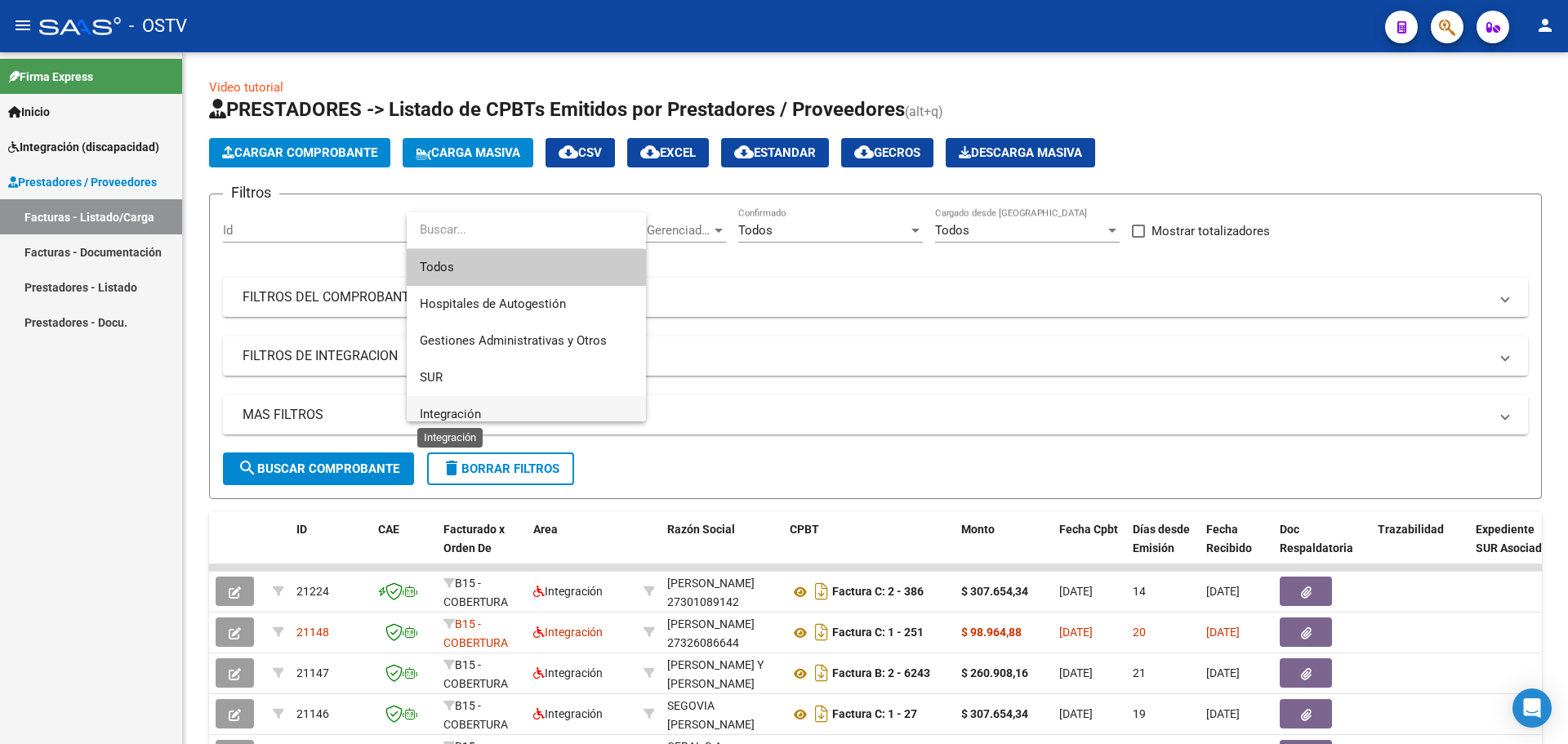
click at [456, 409] on span "Integración" at bounding box center [450, 413] width 61 height 14
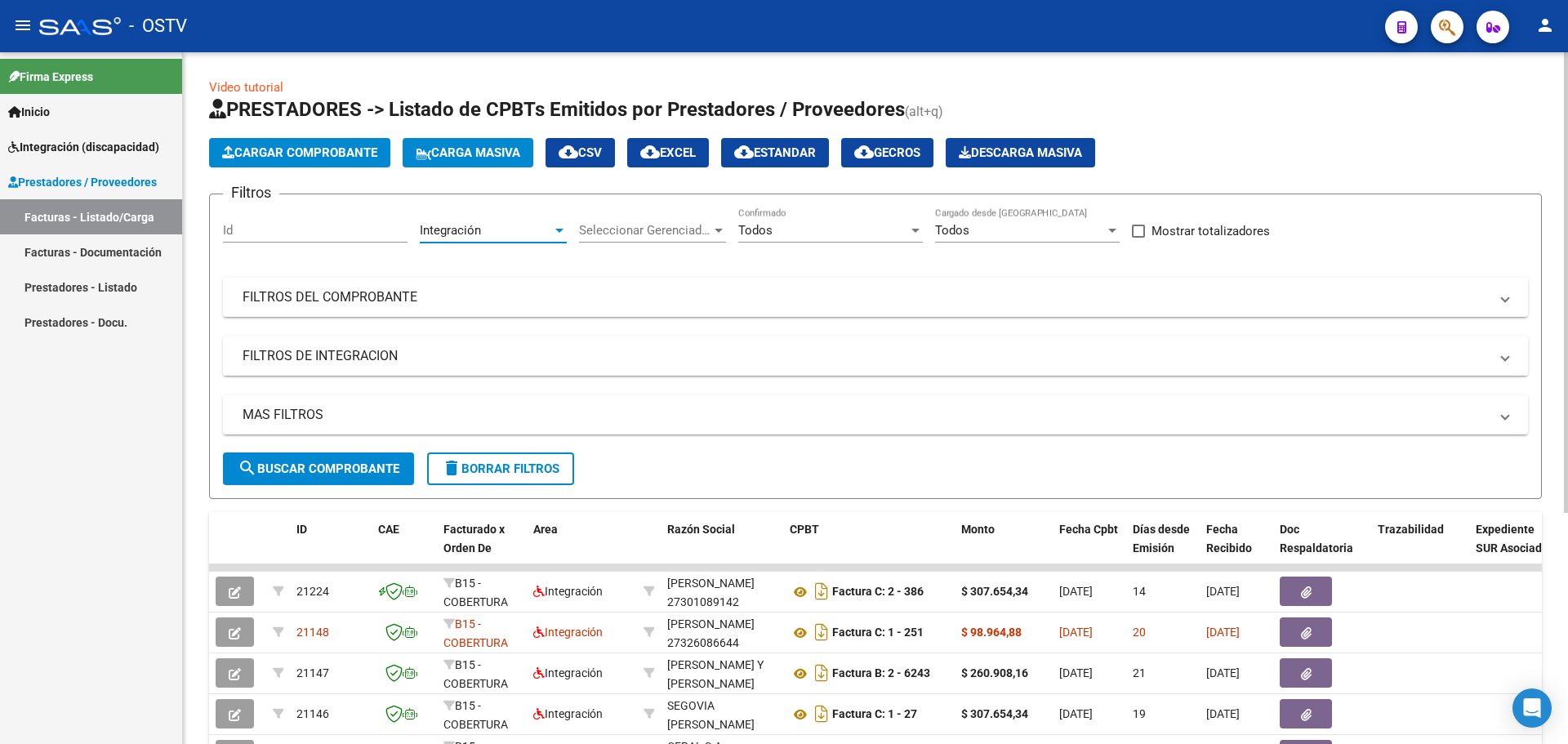
scroll to position [11, 0]
click at [806, 230] on div "Todos" at bounding box center [823, 230] width 170 height 14
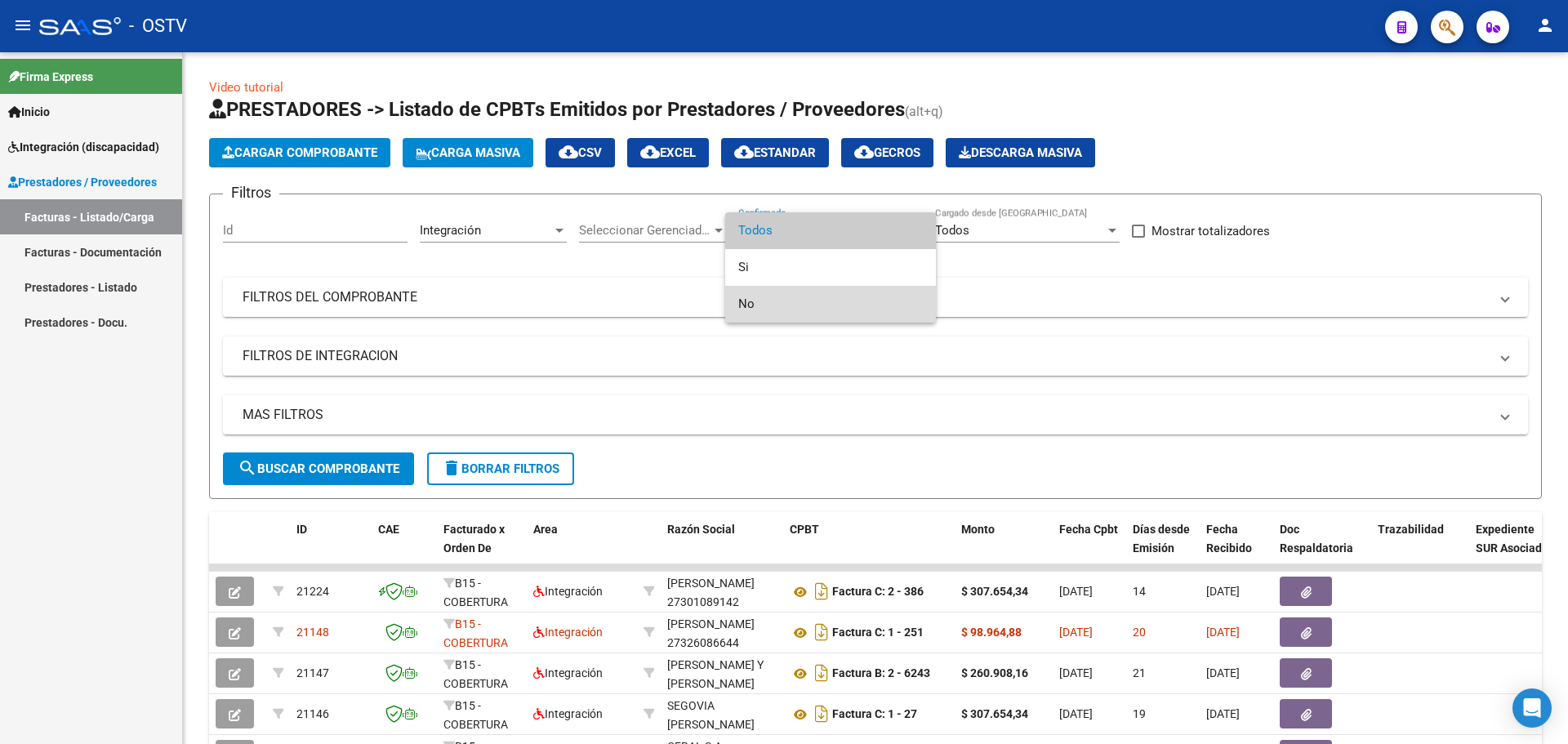
drag, startPoint x: 769, startPoint y: 303, endPoint x: 761, endPoint y: 308, distance: 9.4
click at [769, 304] on span "No" at bounding box center [830, 304] width 185 height 36
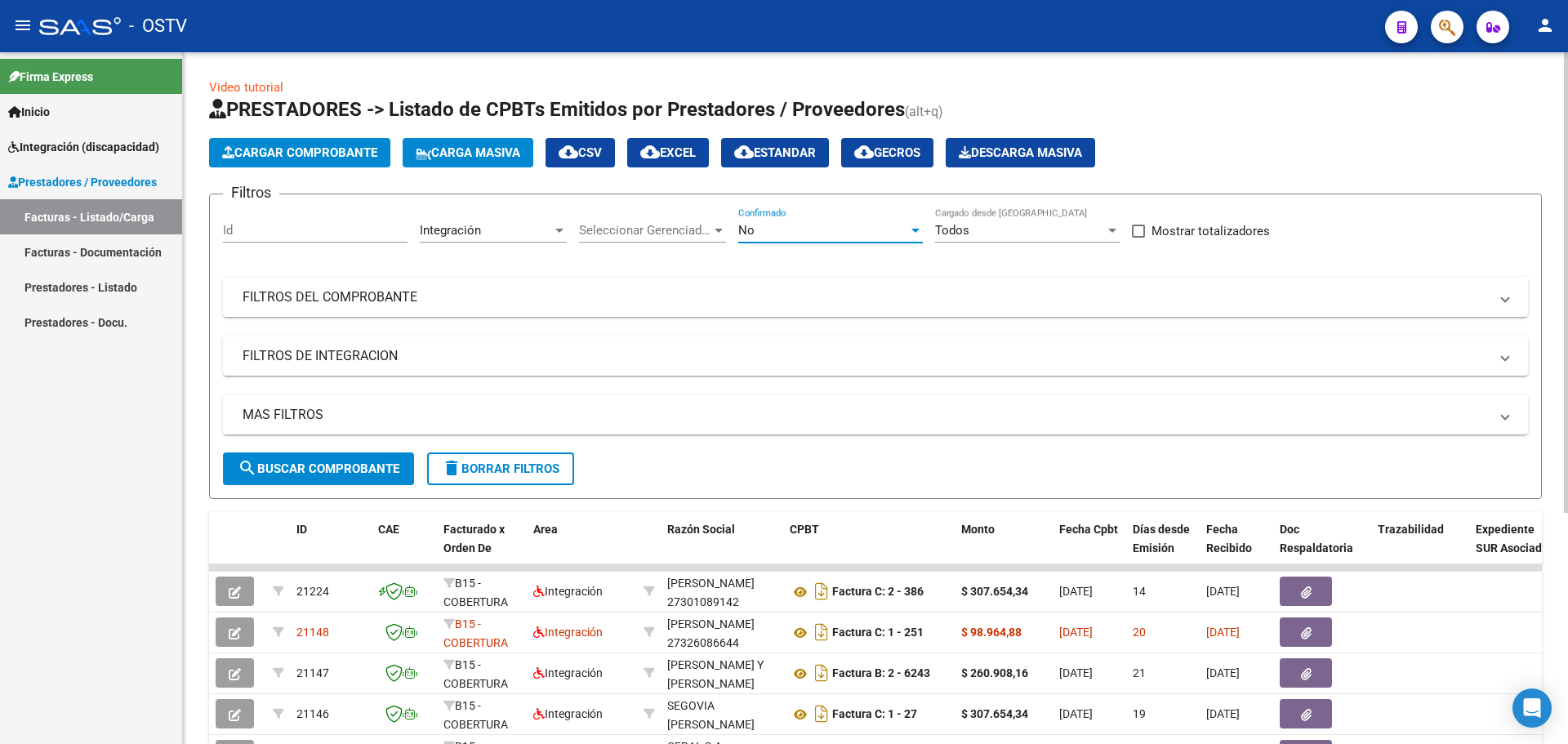
click at [316, 466] on span "search Buscar Comprobante" at bounding box center [318, 469] width 162 height 14
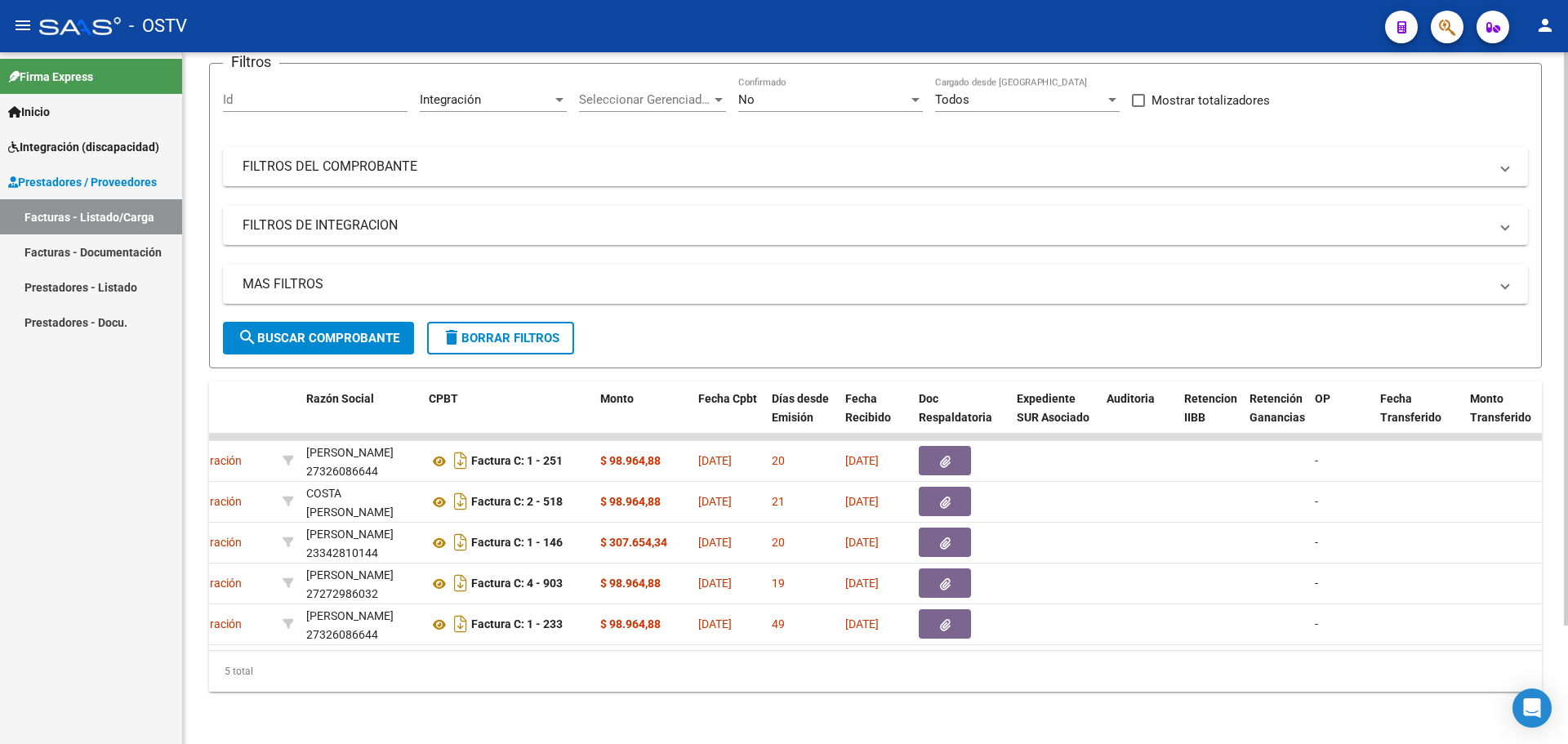
scroll to position [0, 0]
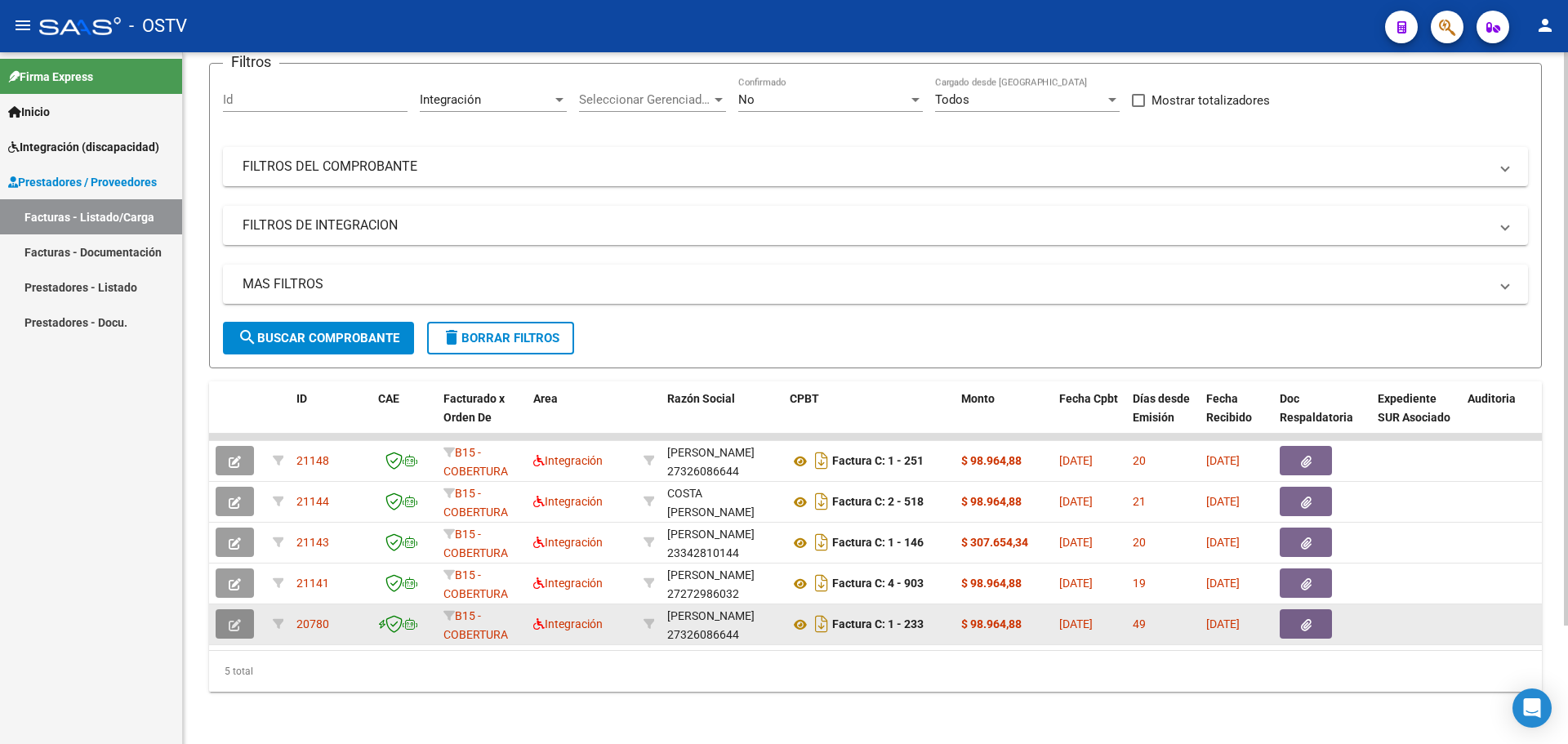
click at [240, 619] on icon "button" at bounding box center [234, 624] width 12 height 12
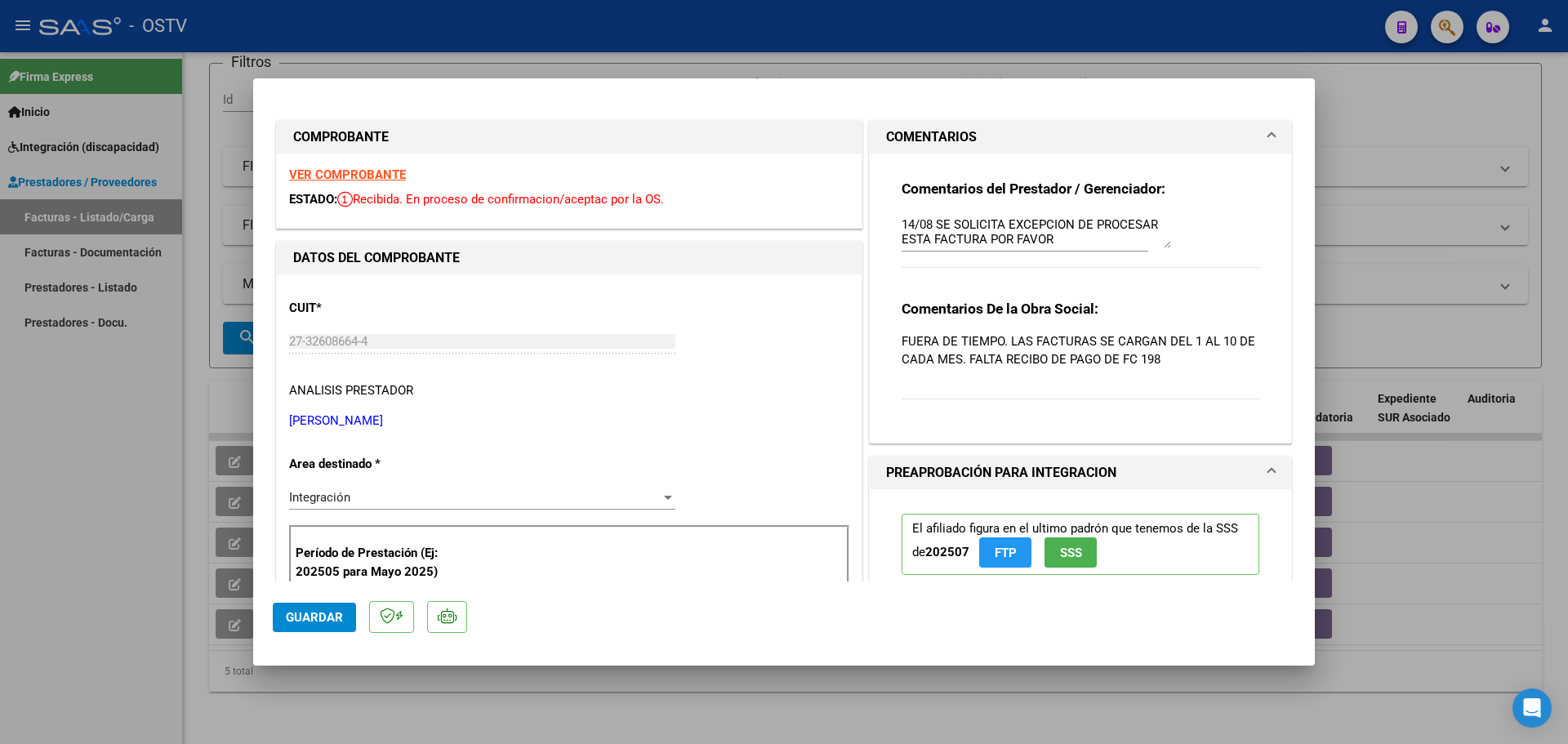
drag, startPoint x: 886, startPoint y: 221, endPoint x: 942, endPoint y: 235, distance: 57.7
click at [942, 235] on div "Comentarios del Prestador / Gerenciador: 14/08 SE SOLICITA EXCEPCION DE PROCESA…" at bounding box center [1080, 292] width 382 height 276
drag, startPoint x: 892, startPoint y: 221, endPoint x: 1019, endPoint y: 242, distance: 128.7
click at [1015, 242] on div "Comentarios del Prestador / Gerenciador: 14/08 SE SOLICITA EXCEPCION DE PROCESA…" at bounding box center [1080, 292] width 382 height 276
click at [990, 235] on textarea "14/08 SE SOLICITA EXCEPCION DE PROCESAR ESTA FACTURA POR FAVOR" at bounding box center [1036, 231] width 270 height 33
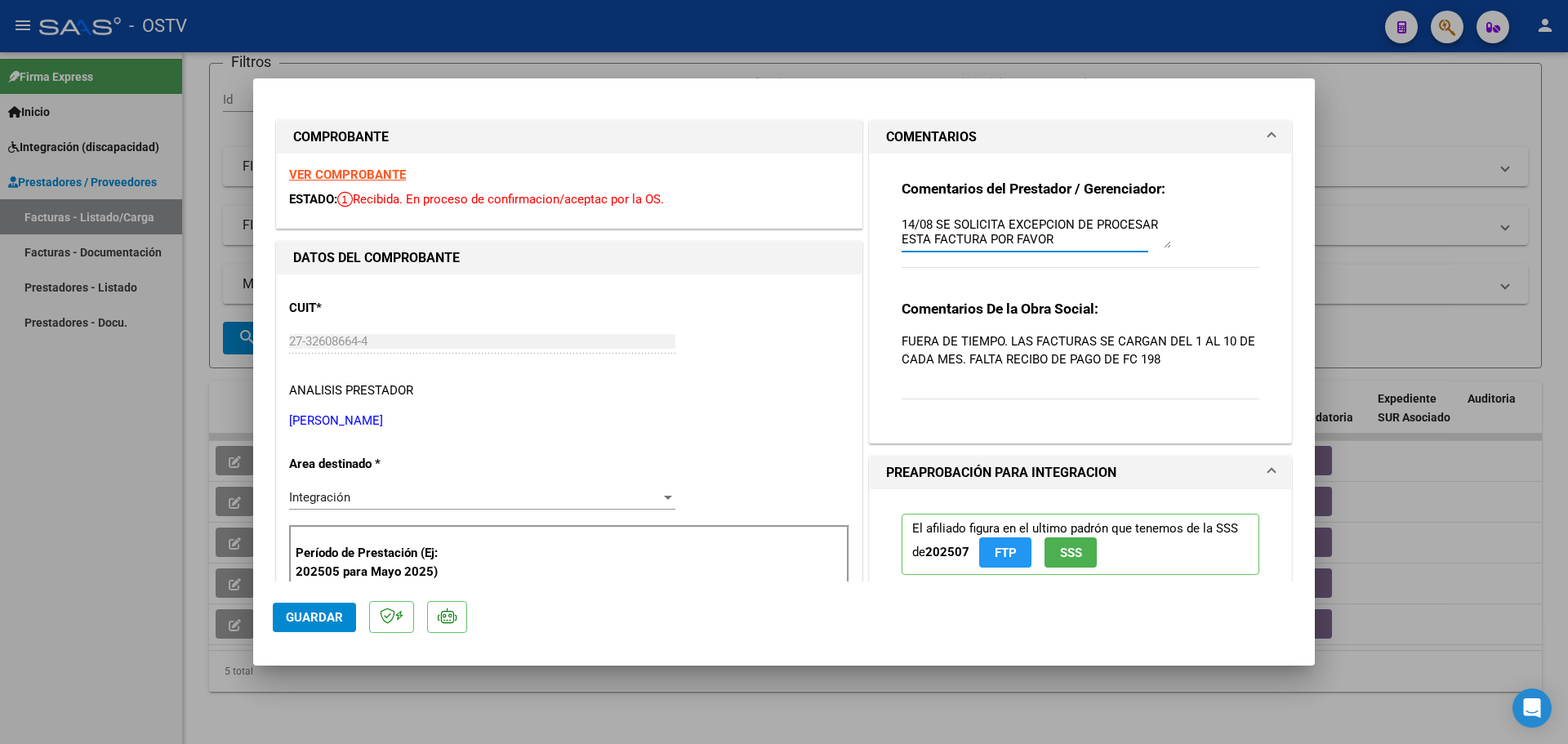
click at [990, 235] on textarea "14/08 SE SOLICITA EXCEPCION DE PROCESAR ESTA FACTURA POR FAVOR" at bounding box center [1036, 231] width 270 height 33
type textarea "v"
type textarea "Presentar en carpeta 202508"
click at [1086, 228] on textarea "Presentar en carpeta 202508" at bounding box center [1036, 231] width 270 height 33
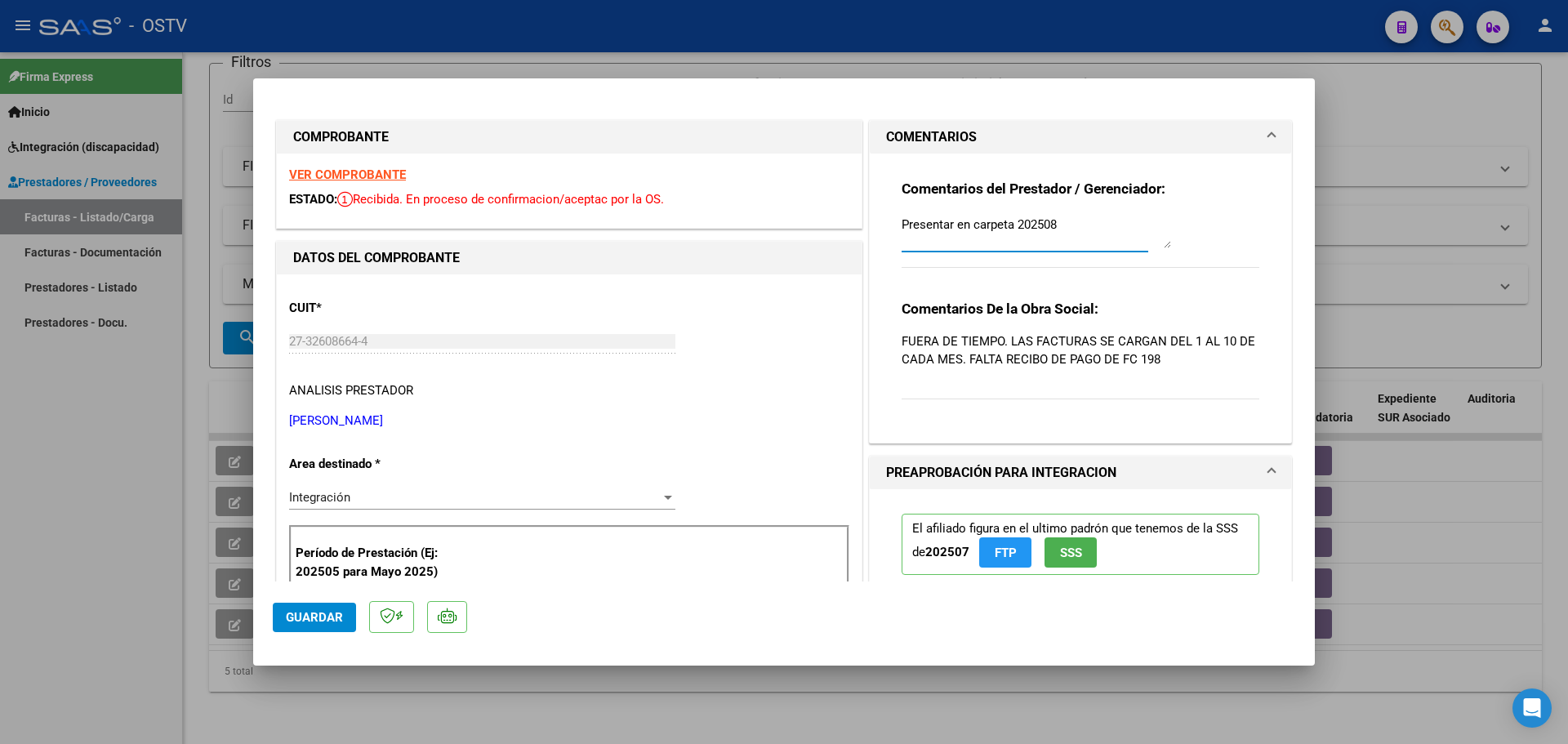
drag, startPoint x: 1087, startPoint y: 222, endPoint x: 818, endPoint y: 289, distance: 277.2
type input "$ 0,00"
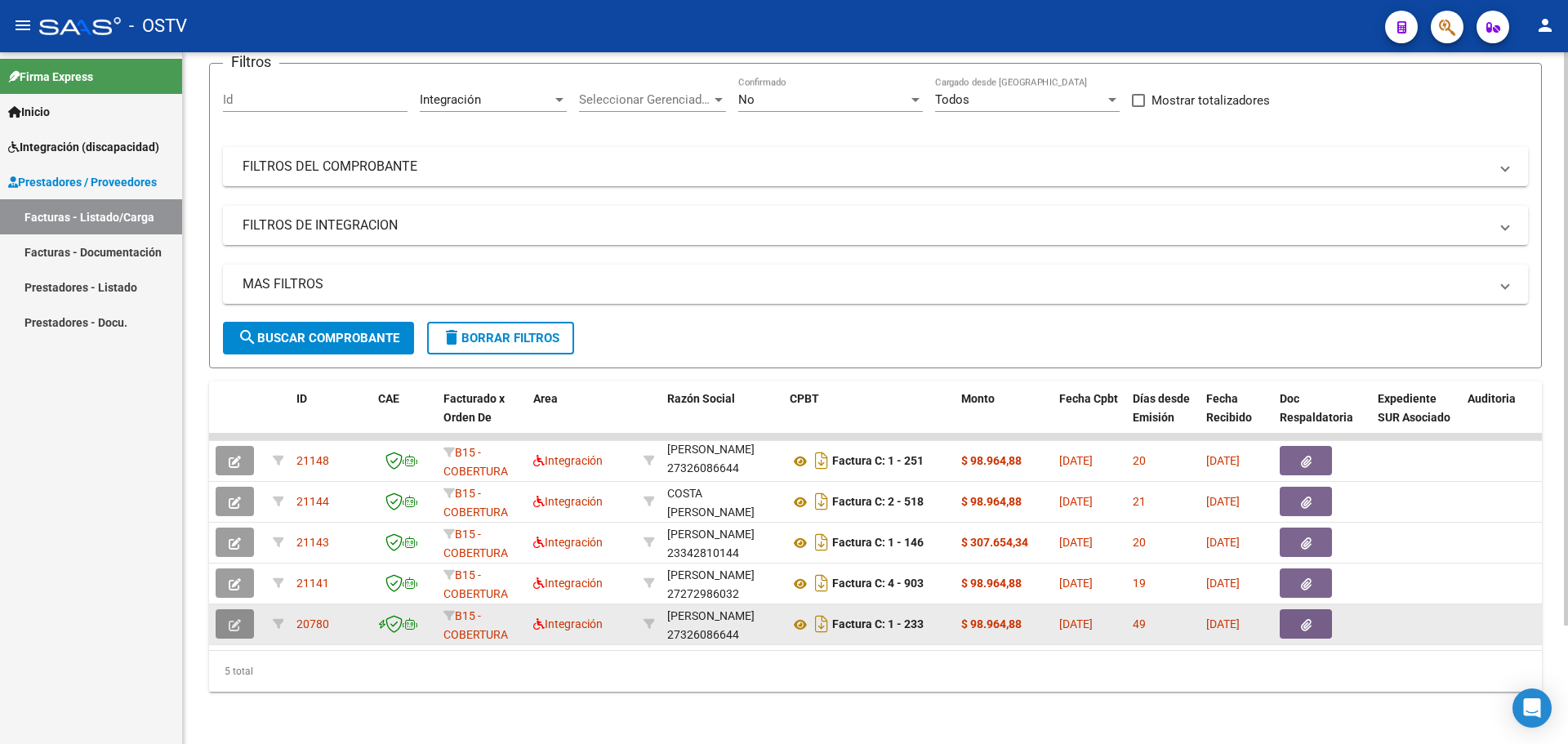
click at [223, 613] on button "button" at bounding box center [234, 624] width 38 height 30
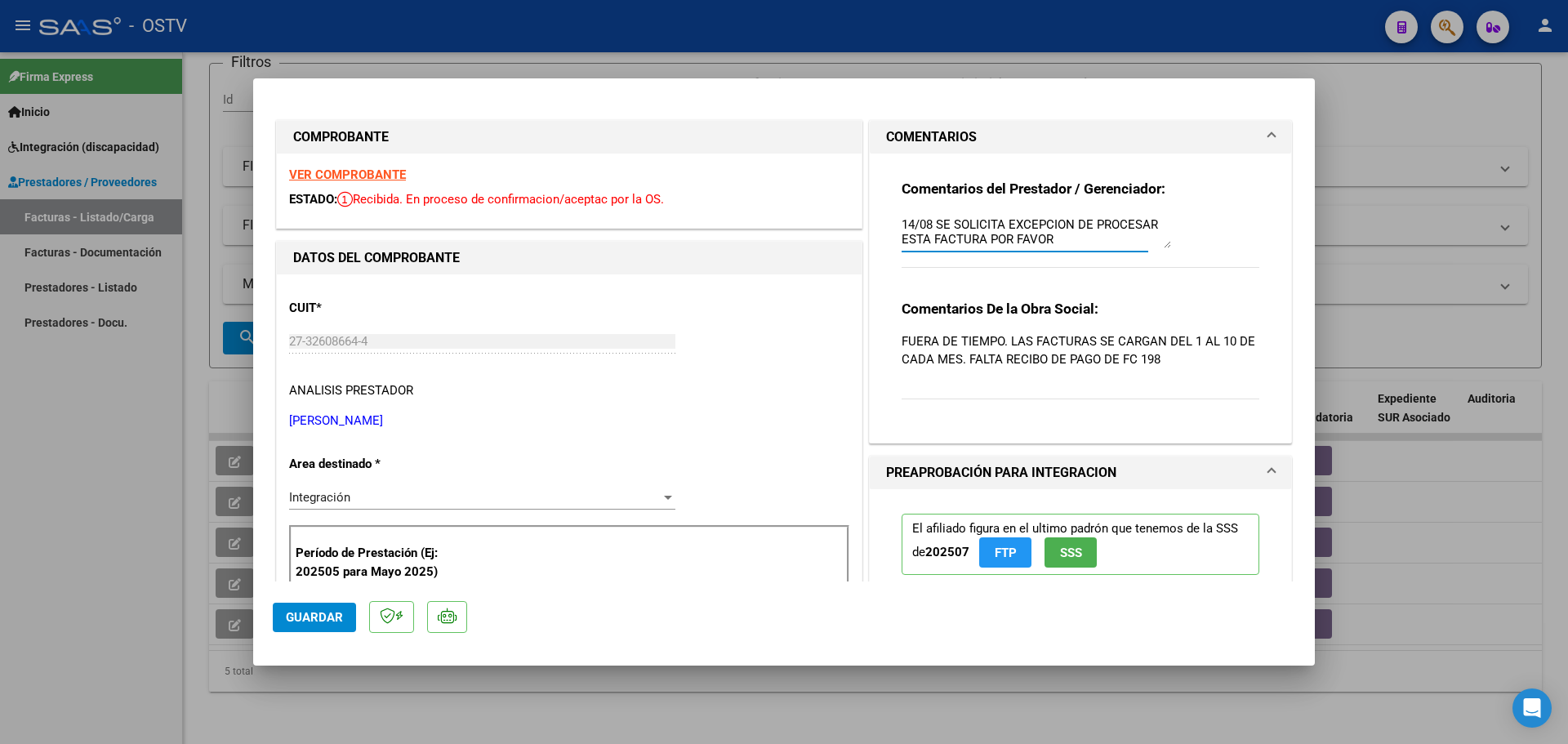
drag, startPoint x: 1100, startPoint y: 239, endPoint x: 876, endPoint y: 221, distance: 224.7
click at [872, 226] on div "Comentarios del Prestador / Gerenciador: 14/08 SE SOLICITA EXCEPCION DE PROCESA…" at bounding box center [1080, 298] width 422 height 289
drag, startPoint x: 886, startPoint y: 217, endPoint x: 969, endPoint y: 229, distance: 83.9
click at [891, 217] on div "Comentarios del Prestador / Gerenciador: 14/08 SE SOLICITA EXCEPCION DE PROCESA…" at bounding box center [1080, 292] width 382 height 276
drag, startPoint x: 1068, startPoint y: 237, endPoint x: 848, endPoint y: 208, distance: 221.9
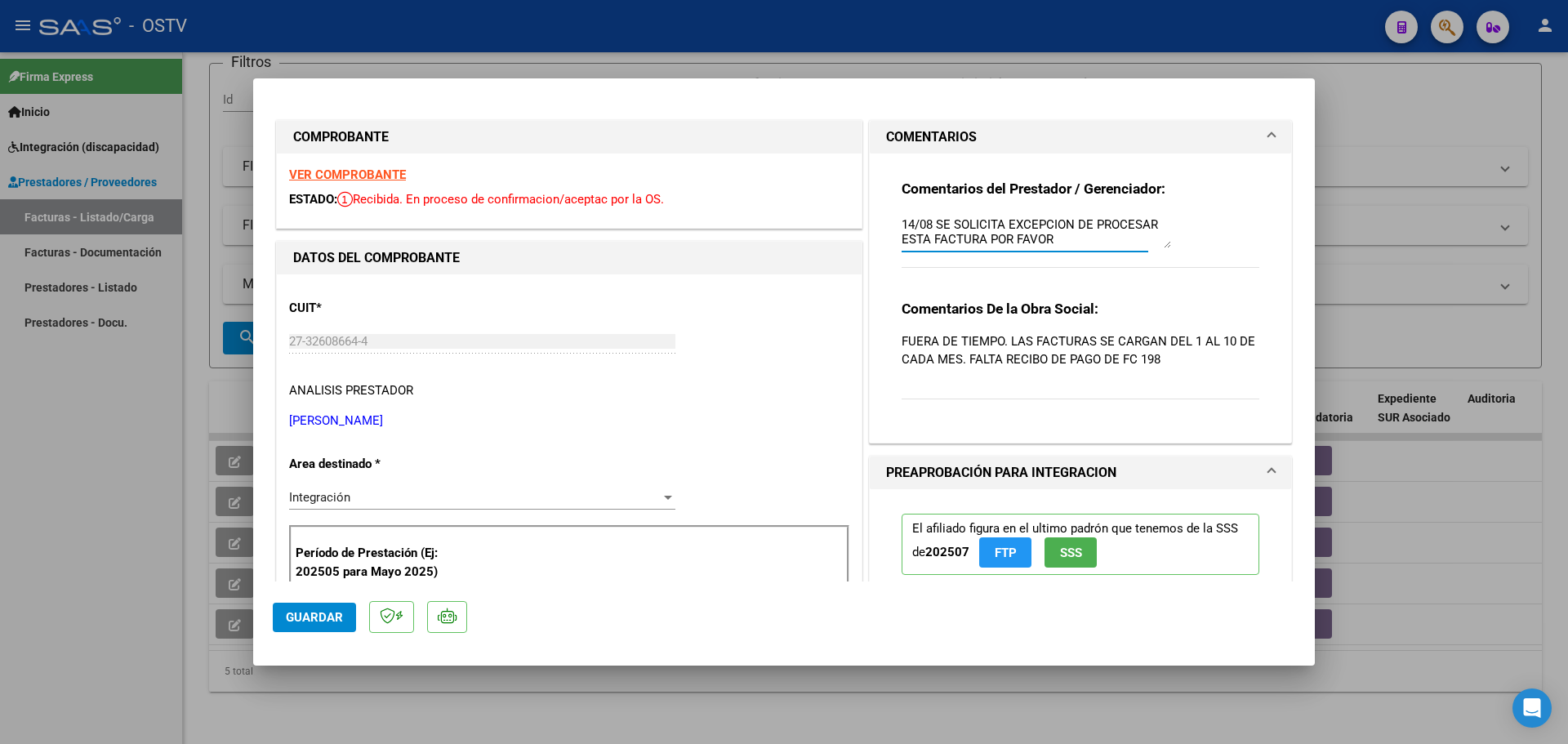
click at [319, 616] on span "Guardar" at bounding box center [315, 617] width 57 height 14
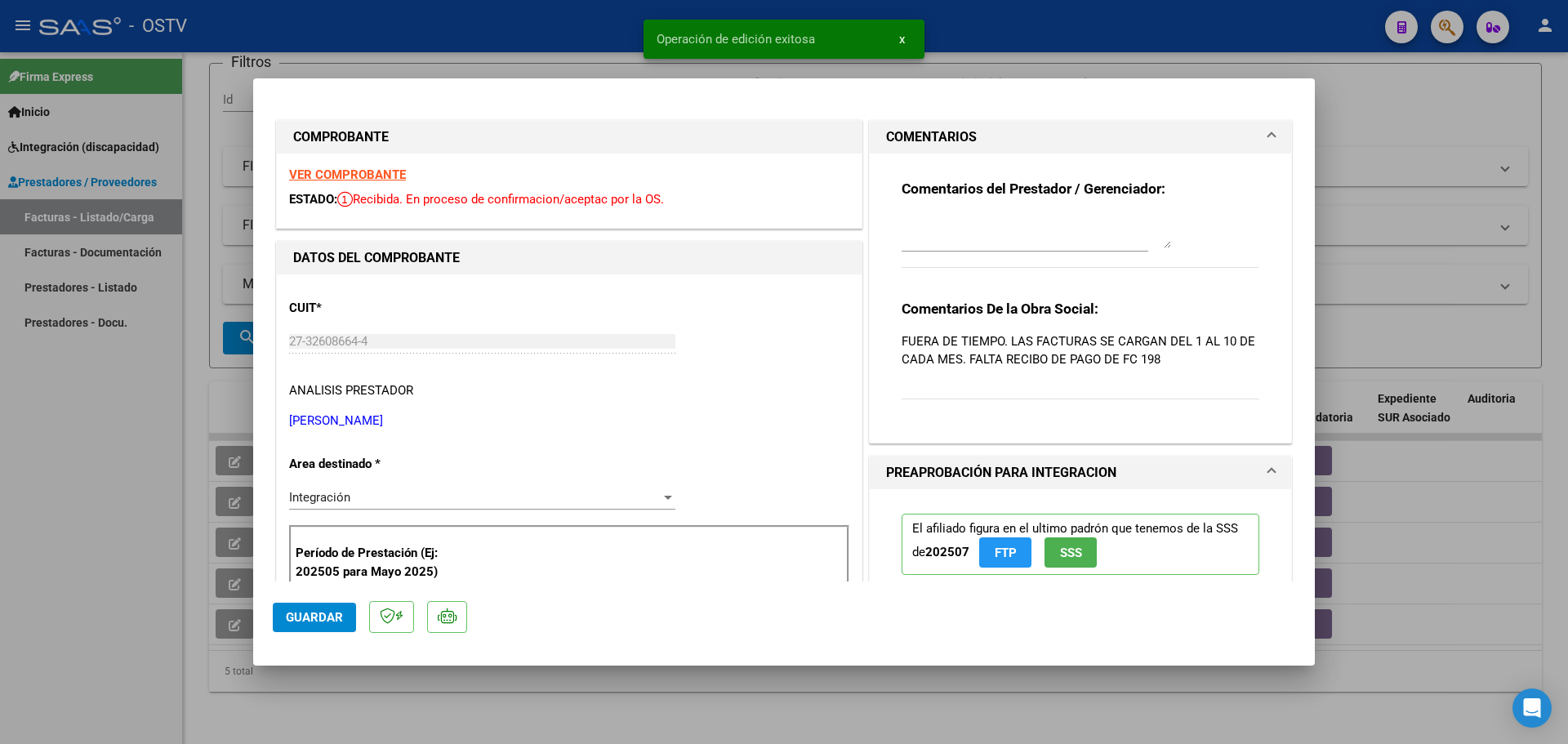
type input "$ 0,00"
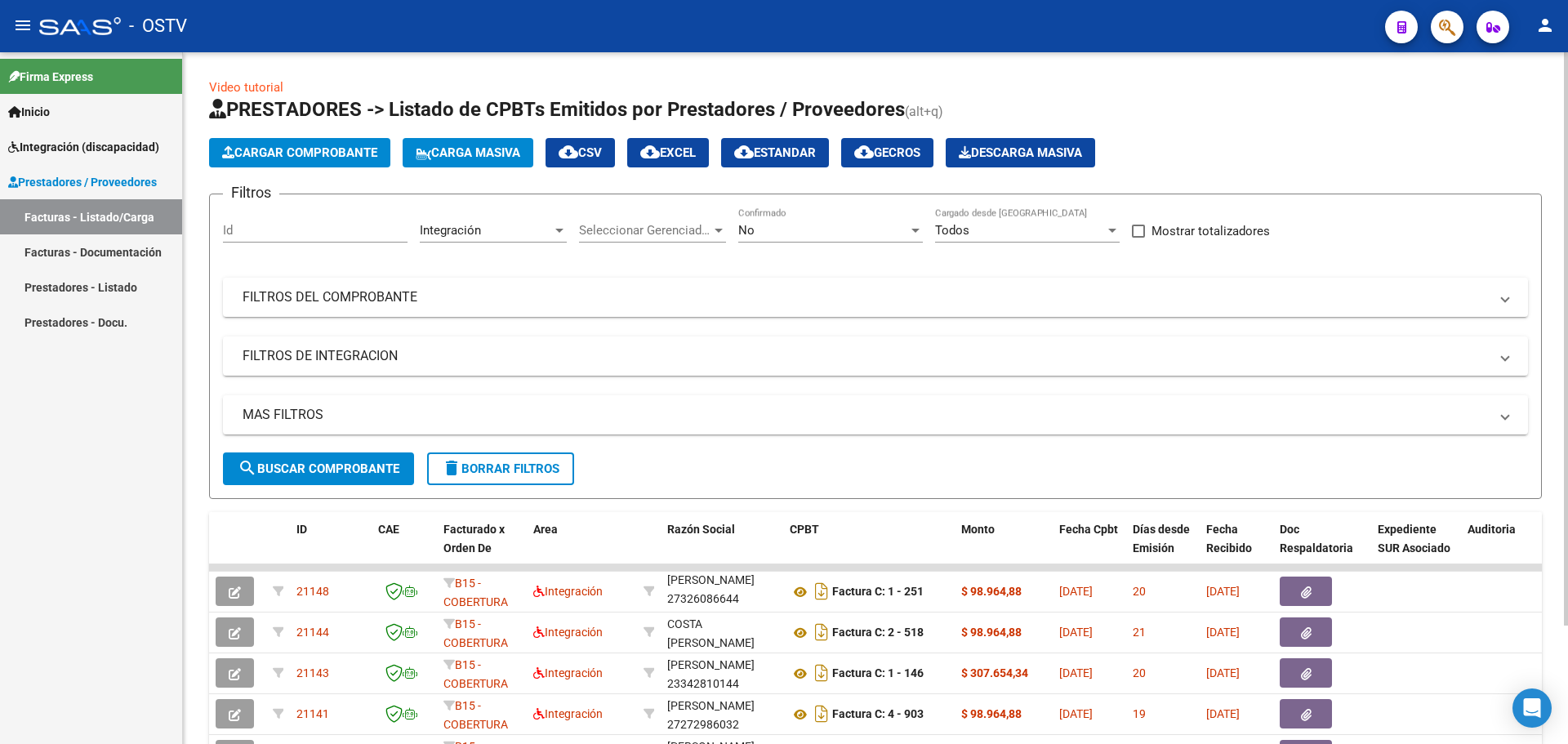
click at [705, 162] on button "cloud_download EXCEL" at bounding box center [667, 152] width 81 height 30
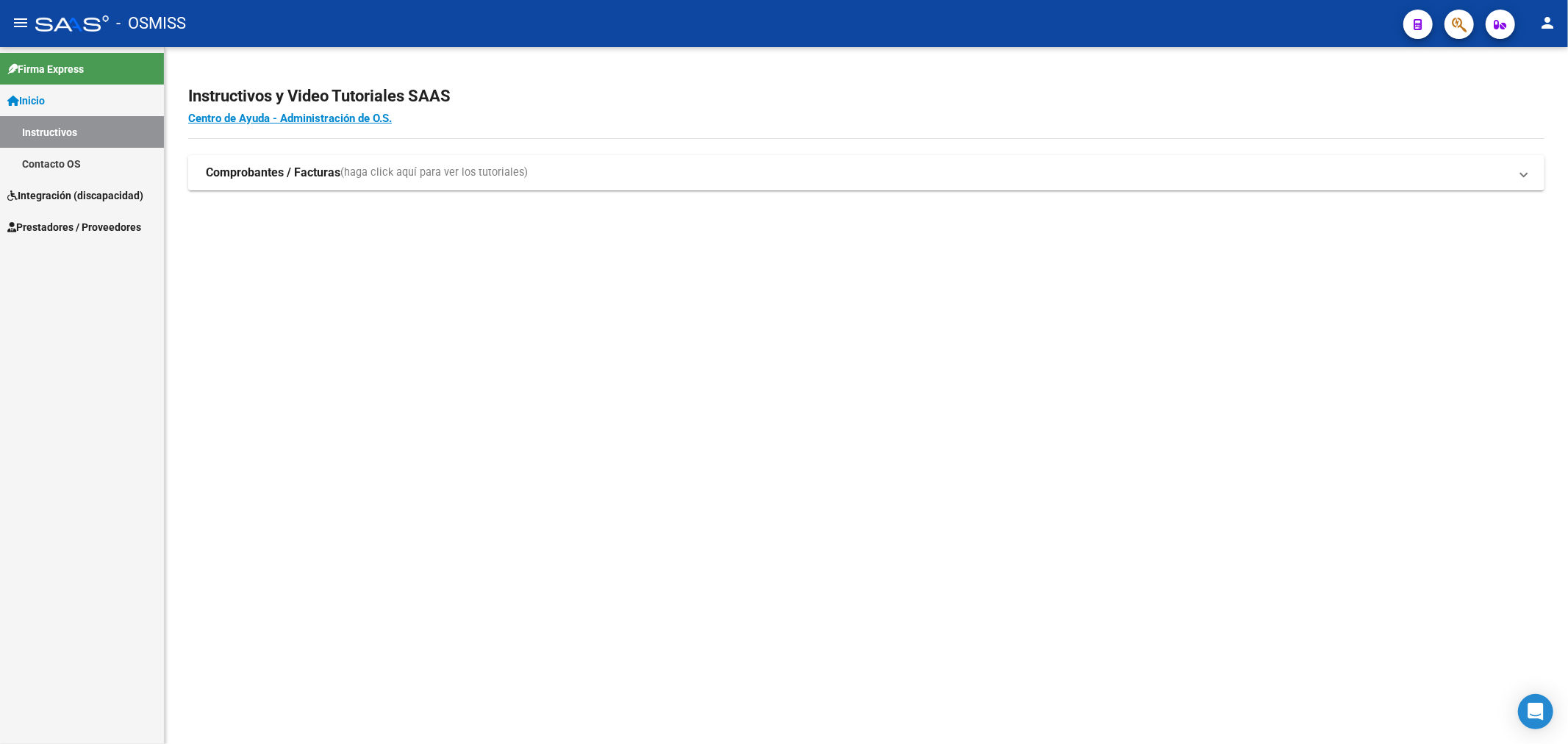
click at [97, 229] on span "Prestadores / Proveedores" at bounding box center [74, 226] width 133 height 16
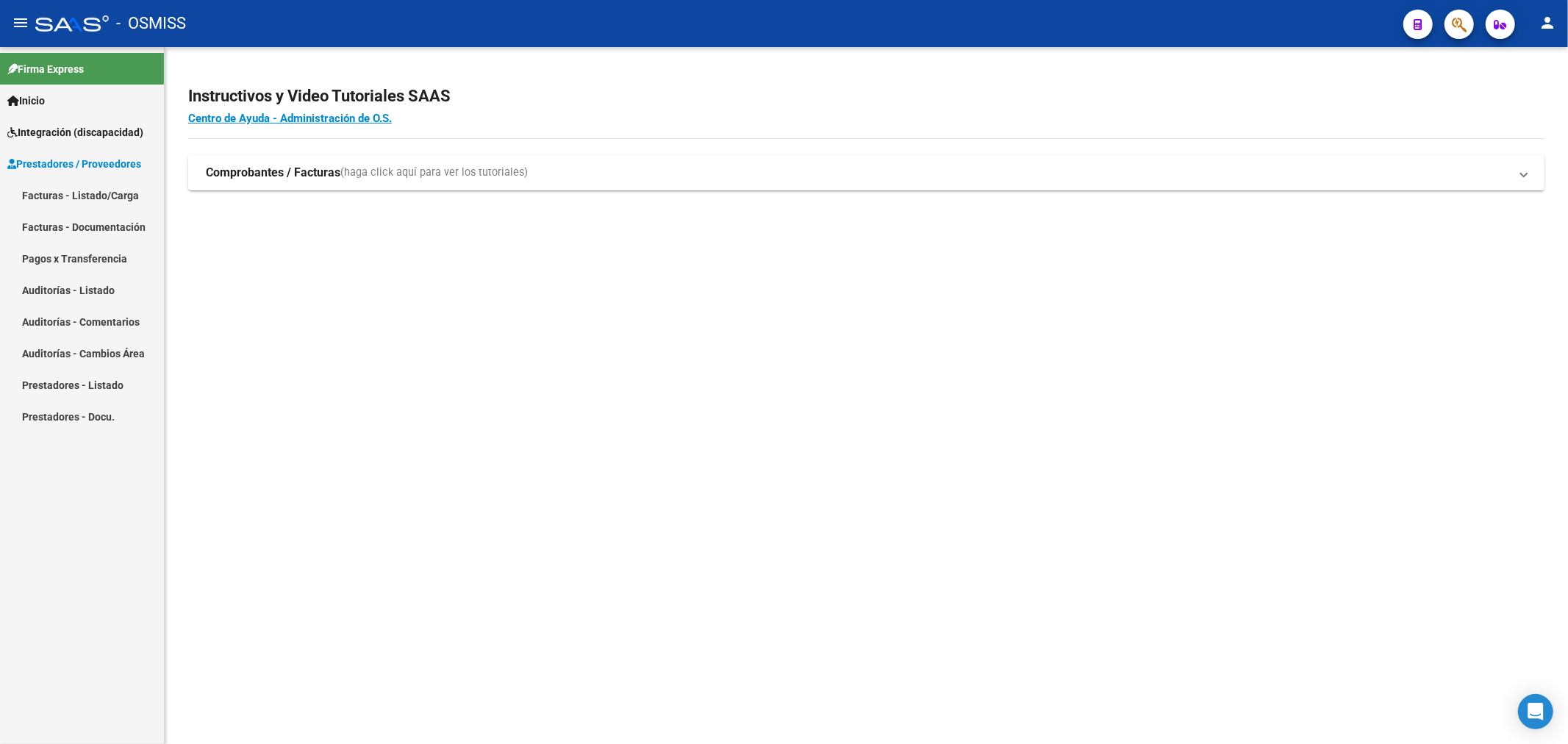
click at [108, 189] on link "Facturas - Listado/Carga" at bounding box center [82, 195] width 164 height 32
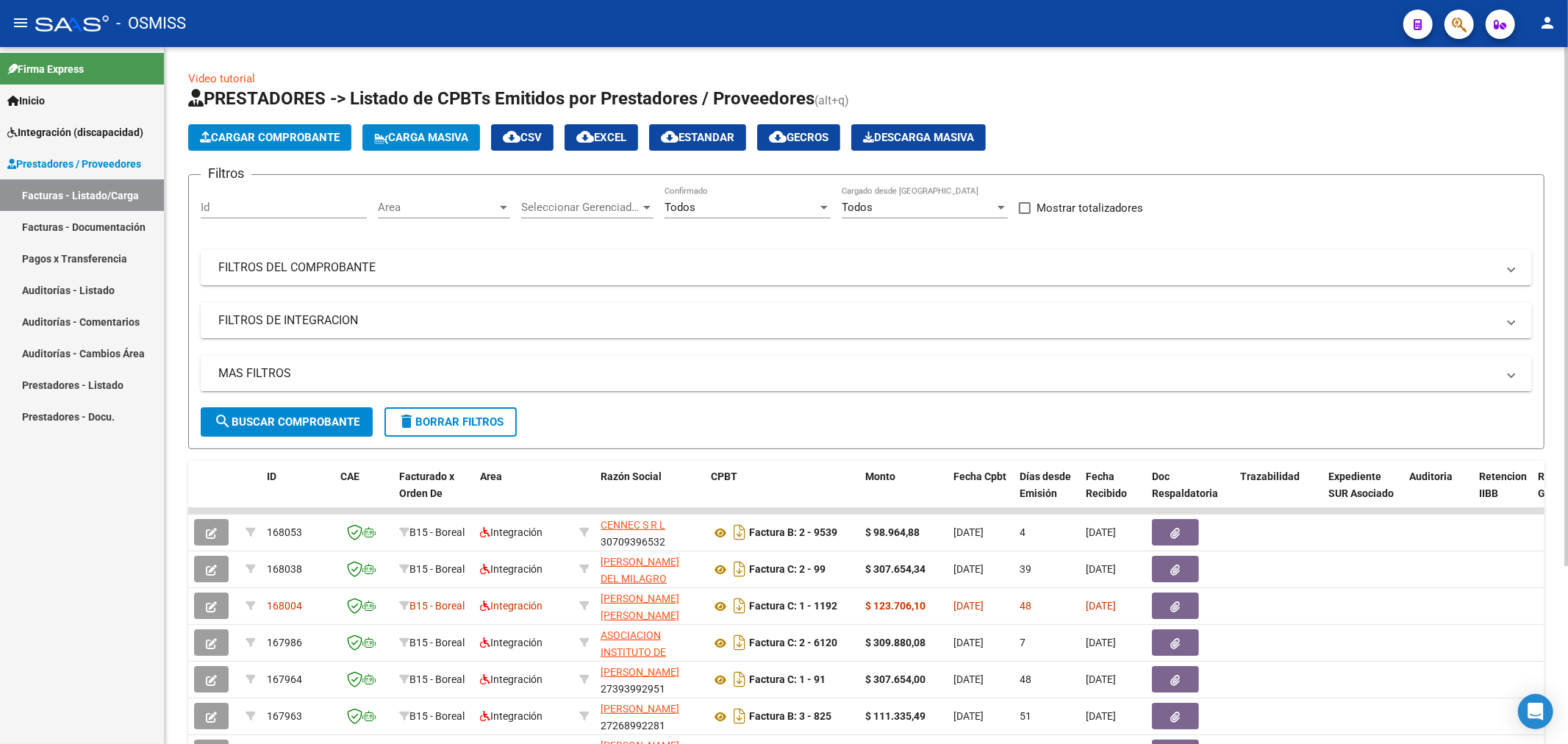
click at [297, 217] on div "Id" at bounding box center [283, 202] width 166 height 32
paste input "167962"
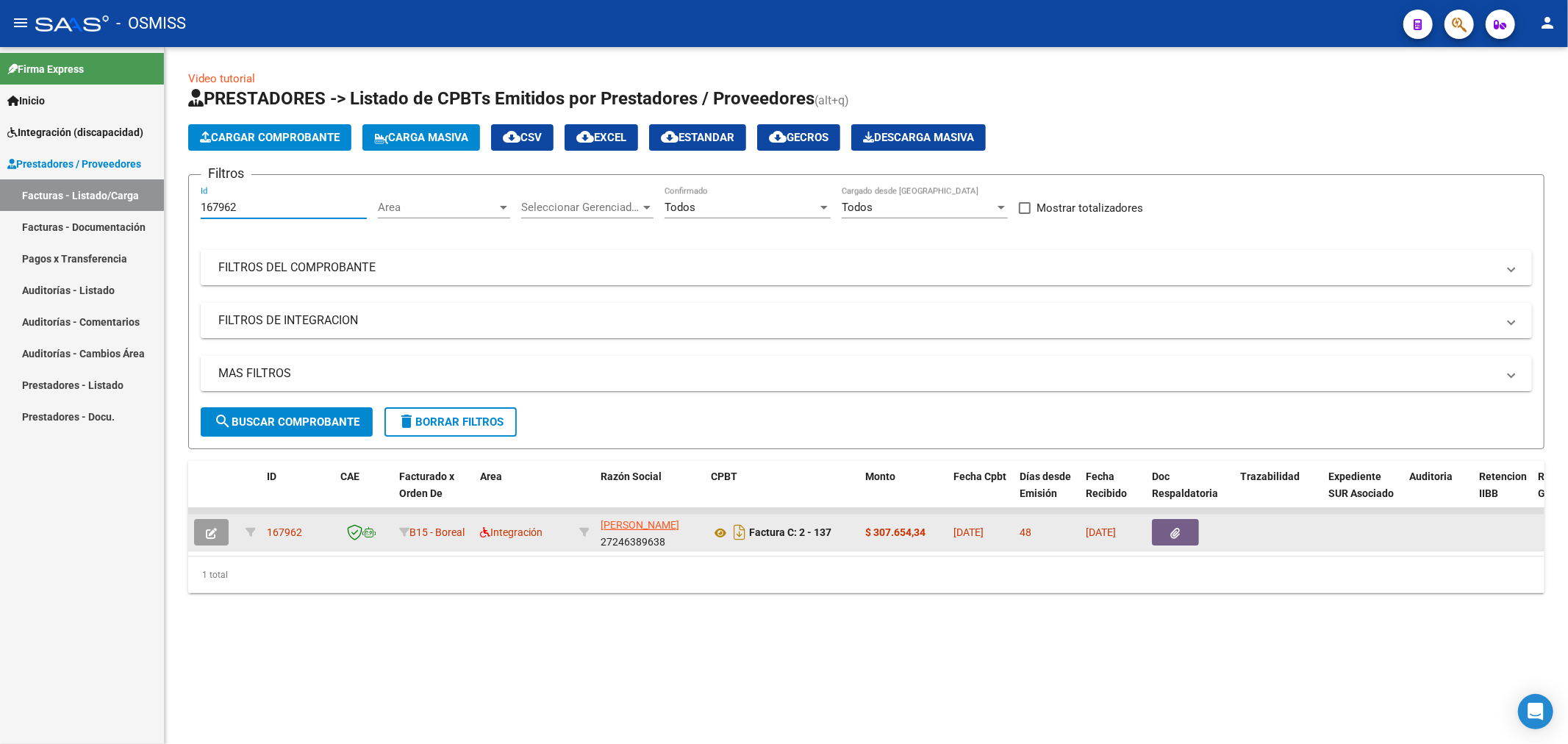
type input "167962"
click at [211, 536] on icon "button" at bounding box center [211, 533] width 11 height 11
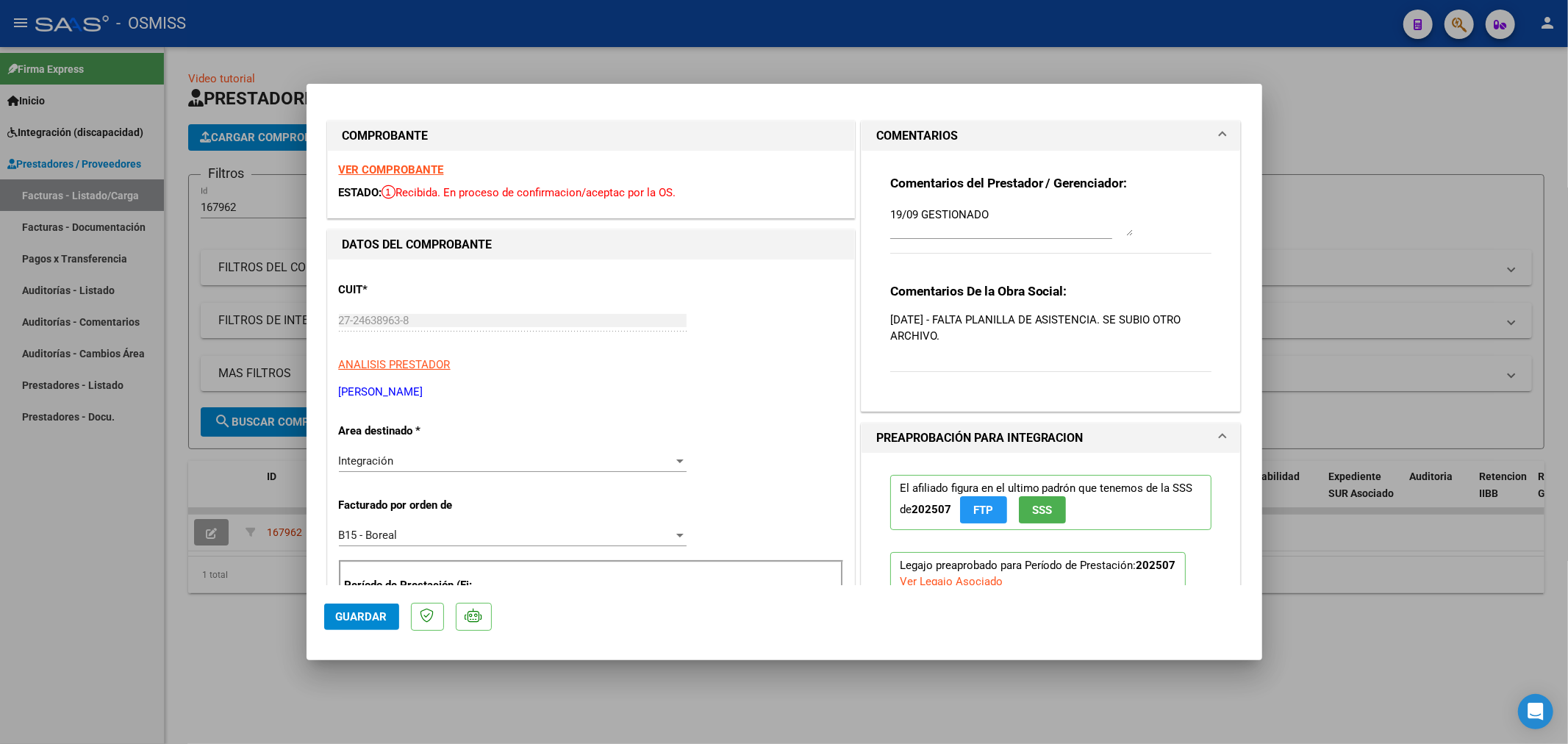
click at [964, 320] on p "[DATE] - FALTA PLANILLA DE ASISTENCIA. SE SUBIO OTRO ARCHIVO." at bounding box center [1051, 328] width 322 height 33
click at [1004, 320] on p "17/09/2025 - FALTA PLANILLA DE ASISTENCIA. SE SUBIO OTRO ARCHIVO." at bounding box center [1051, 328] width 322 height 33
click at [1005, 320] on p "17/09/2025 - FALTA PLANILLA DE ASISTENCIA. SE SUBIO OTRO ARCHIVO." at bounding box center [1051, 328] width 322 height 33
click at [1028, 335] on p "17/09/2025 - FALTA PLANILLA DE ASISTENCIA. SE SUBIO OTRO ARCHIVO." at bounding box center [1051, 328] width 322 height 33
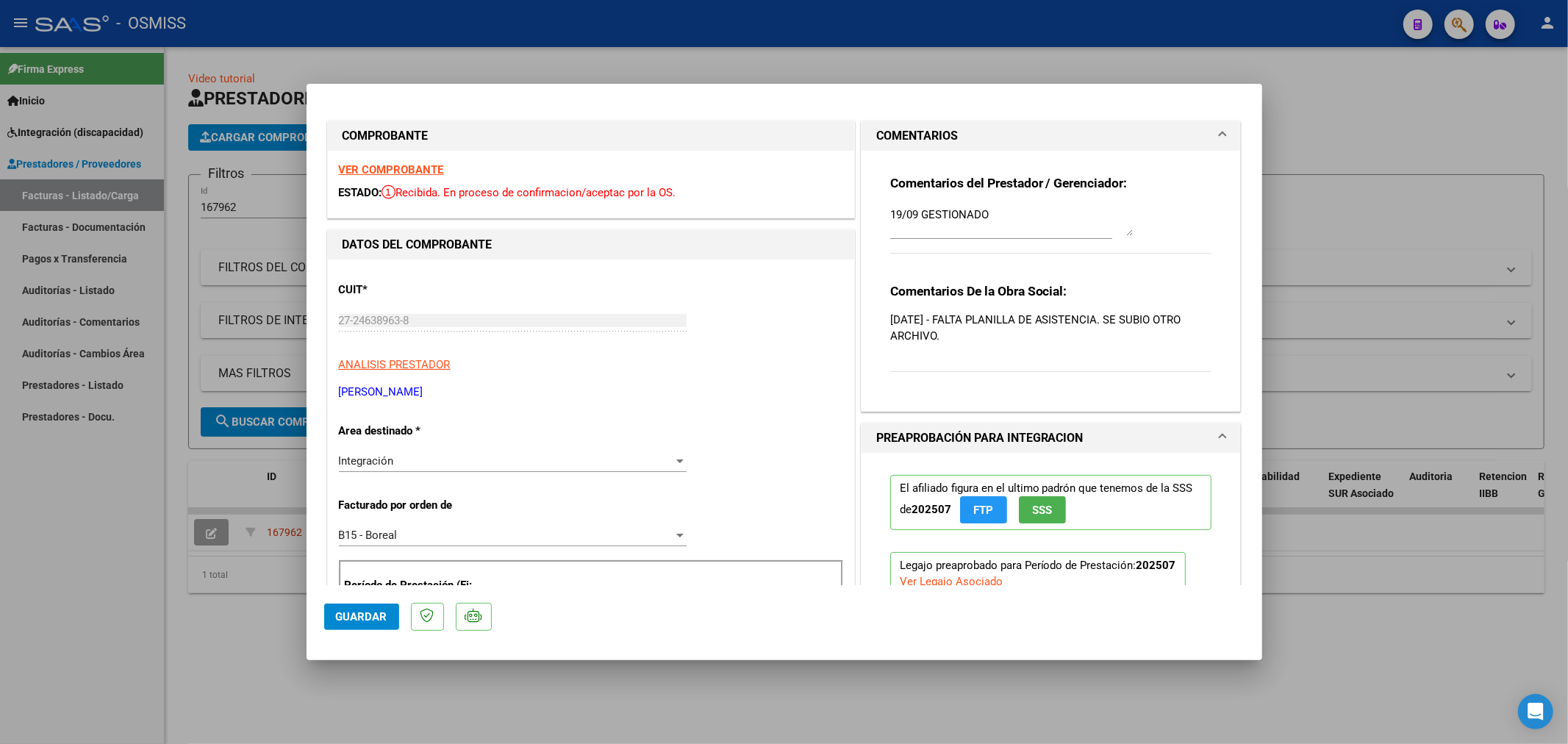
click at [1024, 343] on p "17/09/2025 - FALTA PLANILLA DE ASISTENCIA. SE SUBIO OTRO ARCHIVO." at bounding box center [1051, 328] width 322 height 33
type input "$ 0,00"
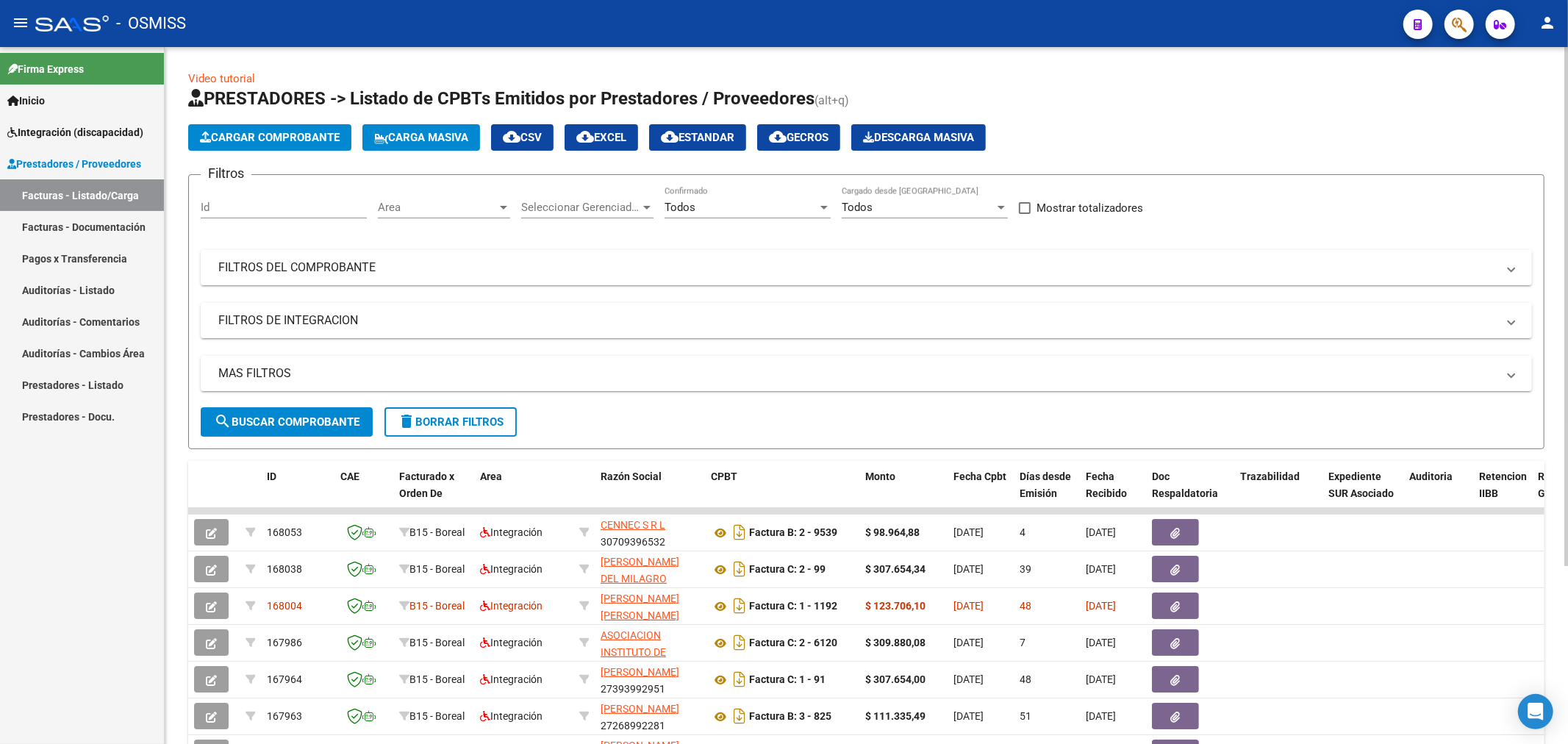
click at [397, 200] on div "Area Area" at bounding box center [444, 202] width 133 height 32
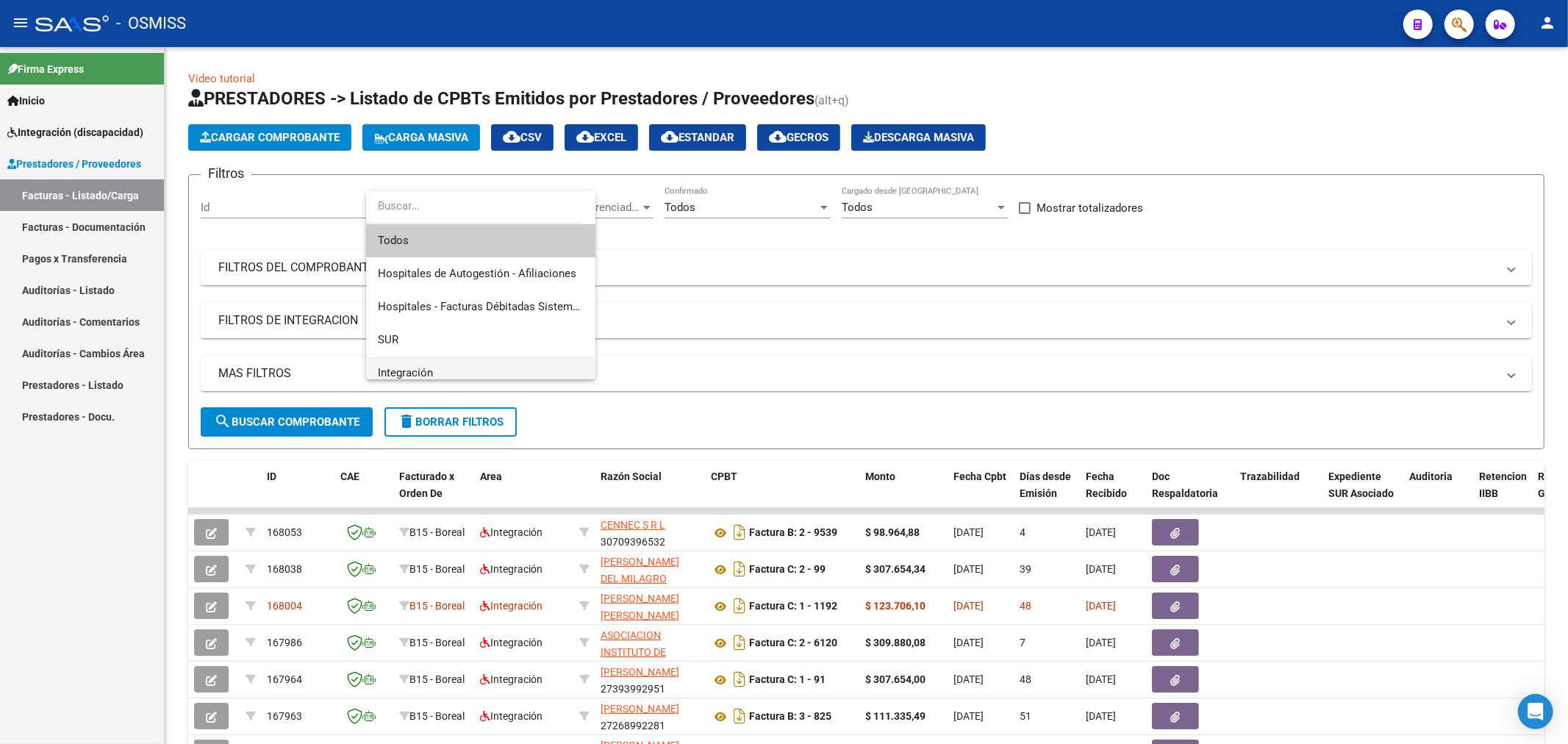
click at [456, 375] on span "Integración" at bounding box center [480, 373] width 206 height 33
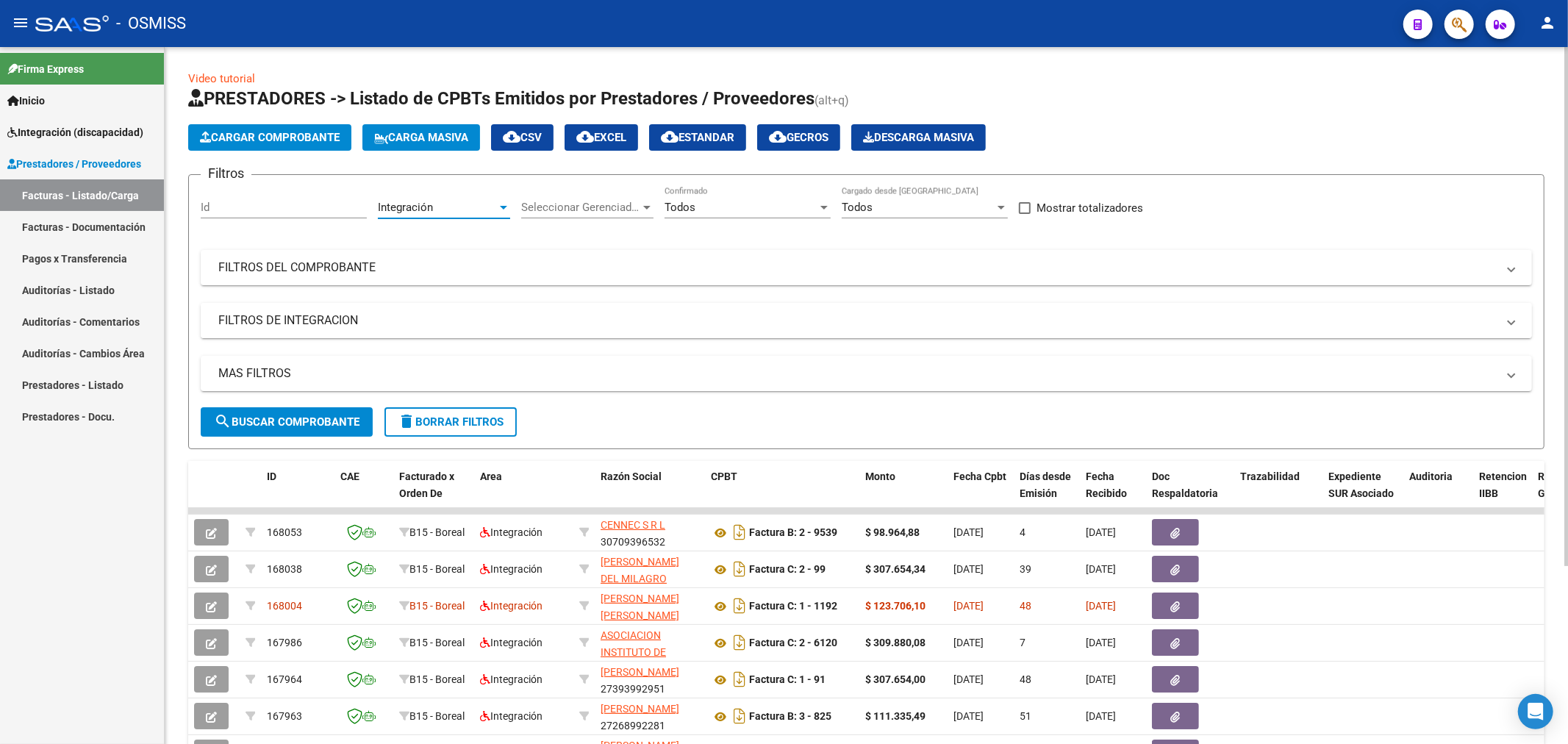
scroll to position [10, 0]
click at [689, 208] on span "Todos" at bounding box center [680, 207] width 31 height 13
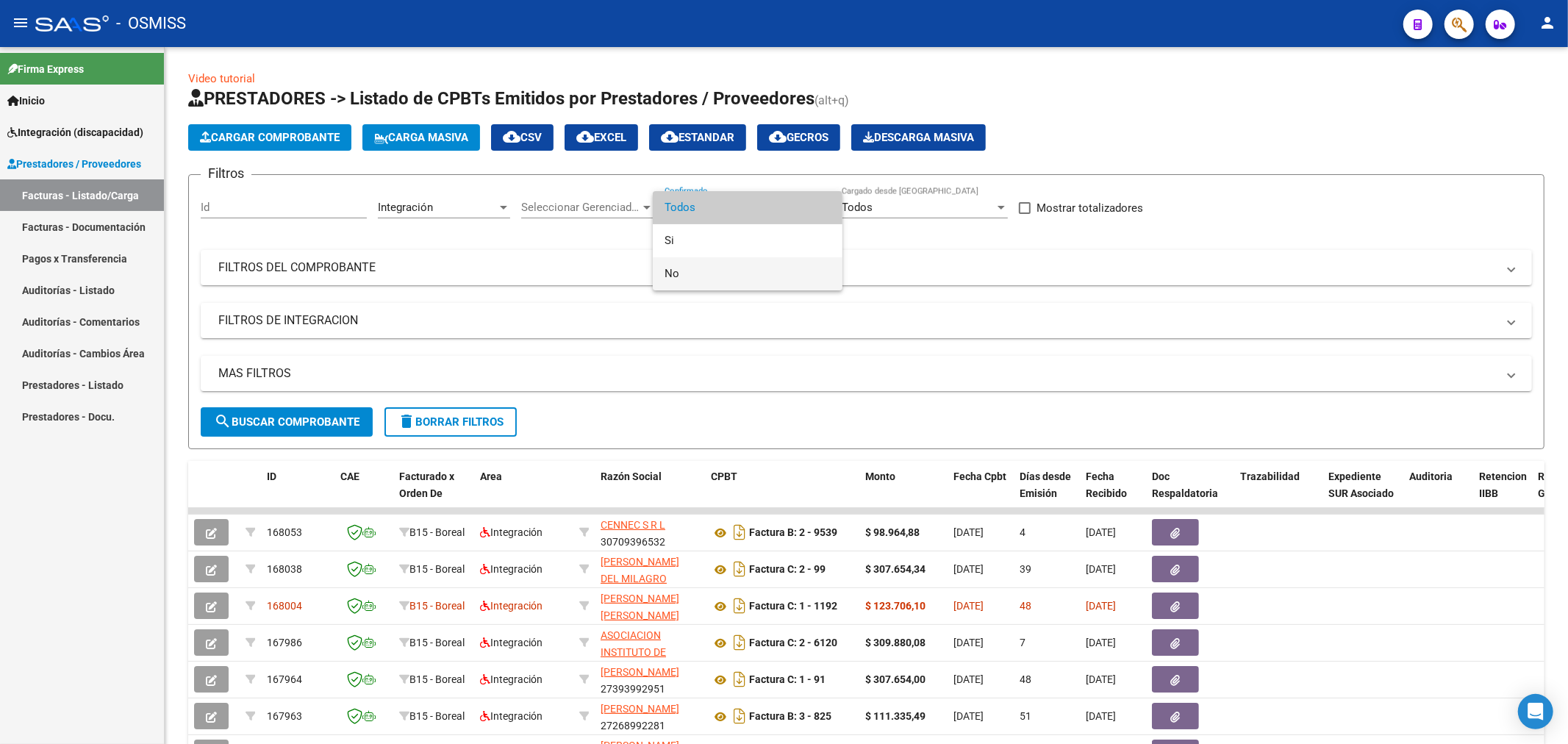
click at [707, 277] on span "No" at bounding box center [747, 274] width 166 height 33
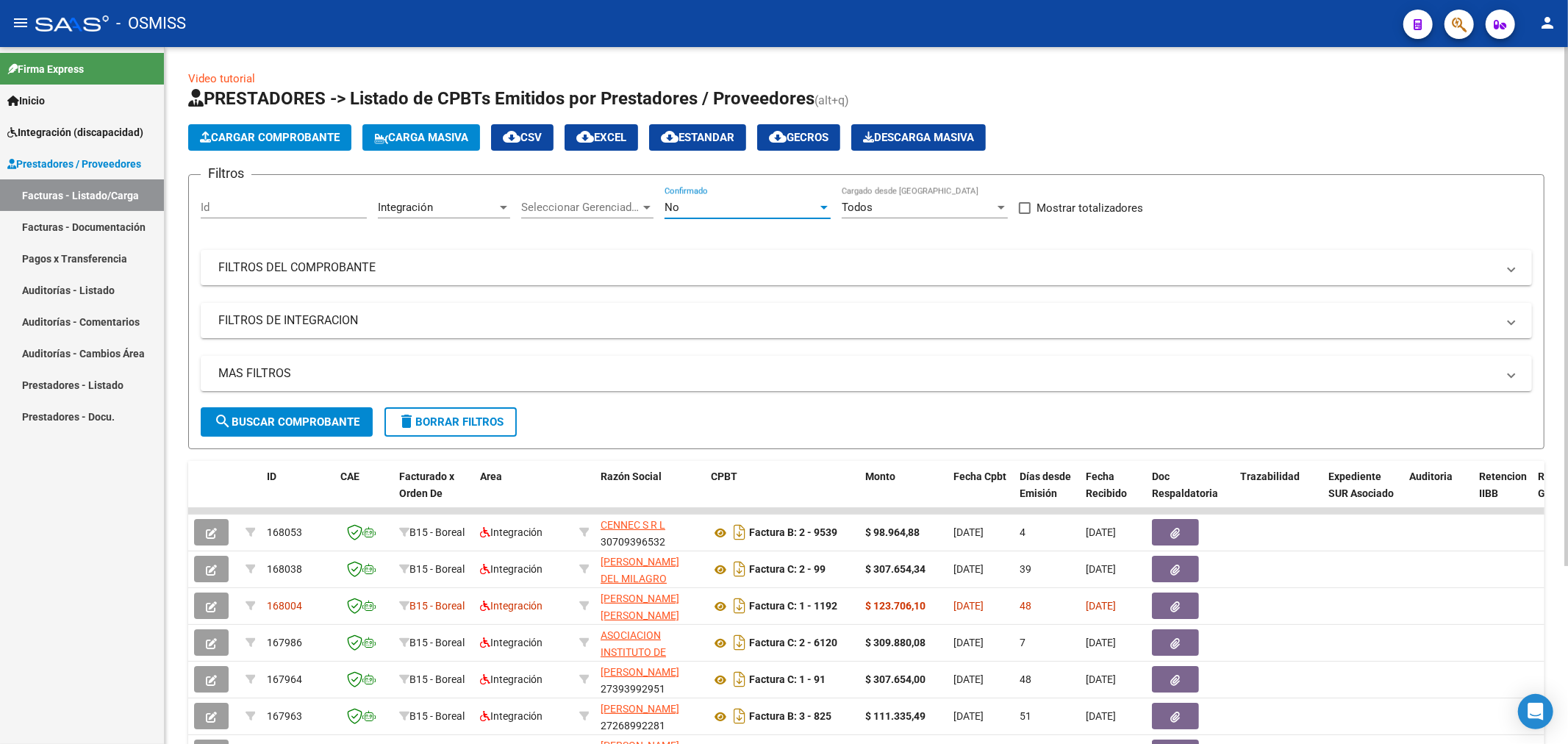
click at [314, 419] on span "search Buscar Comprobante" at bounding box center [287, 422] width 145 height 13
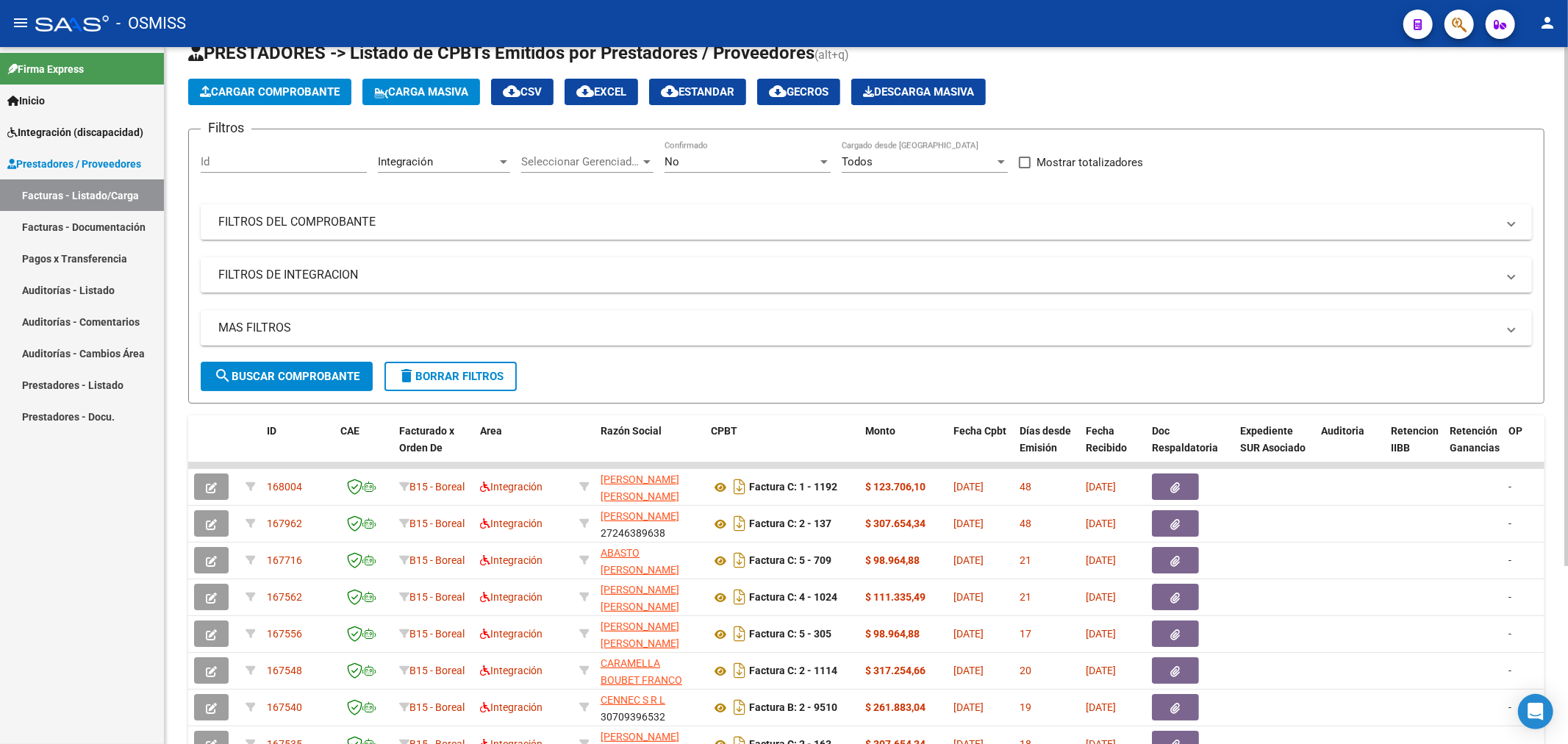
scroll to position [0, 0]
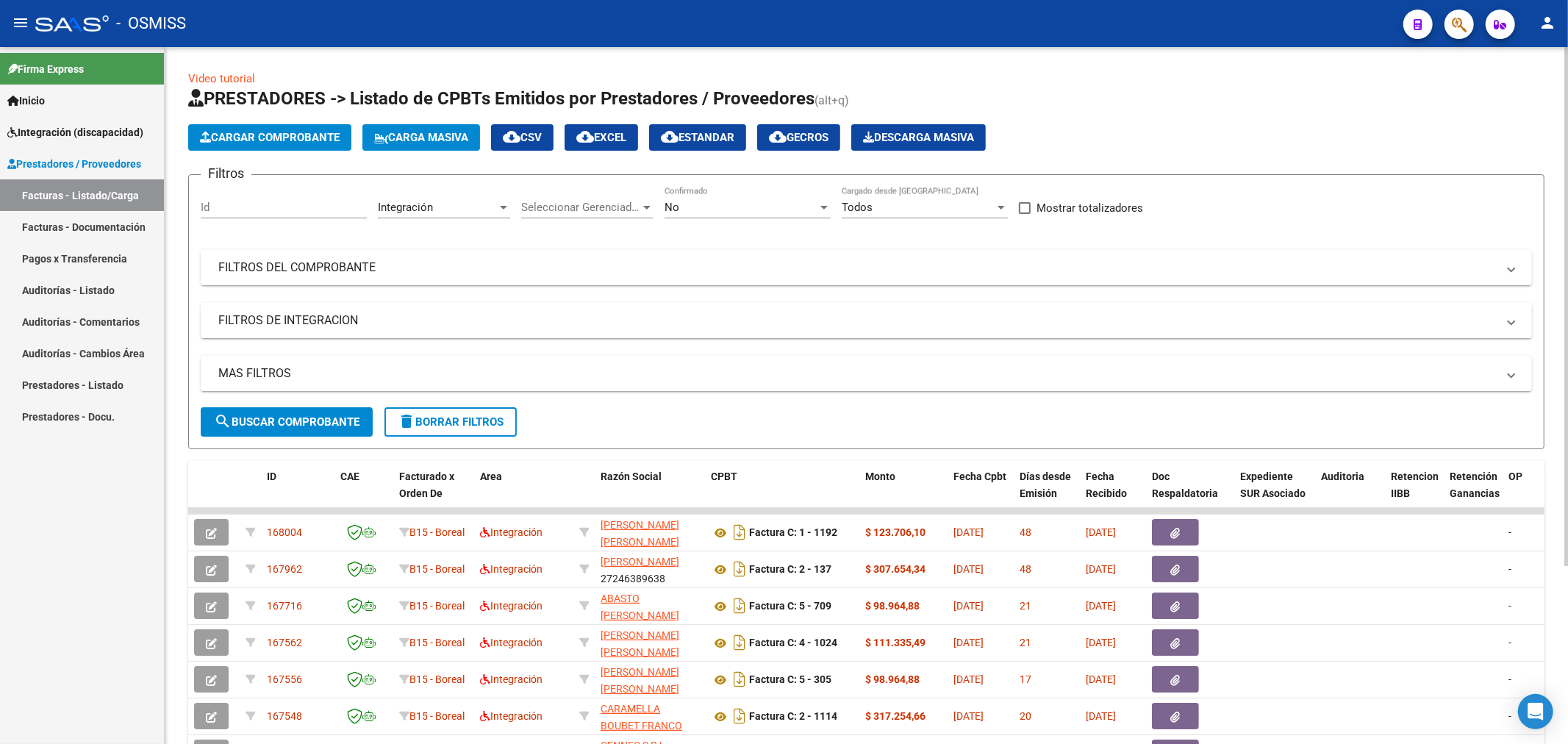
click at [627, 133] on span "cloud_download EXCEL" at bounding box center [602, 137] width 50 height 13
